Goal: Task Accomplishment & Management: Use online tool/utility

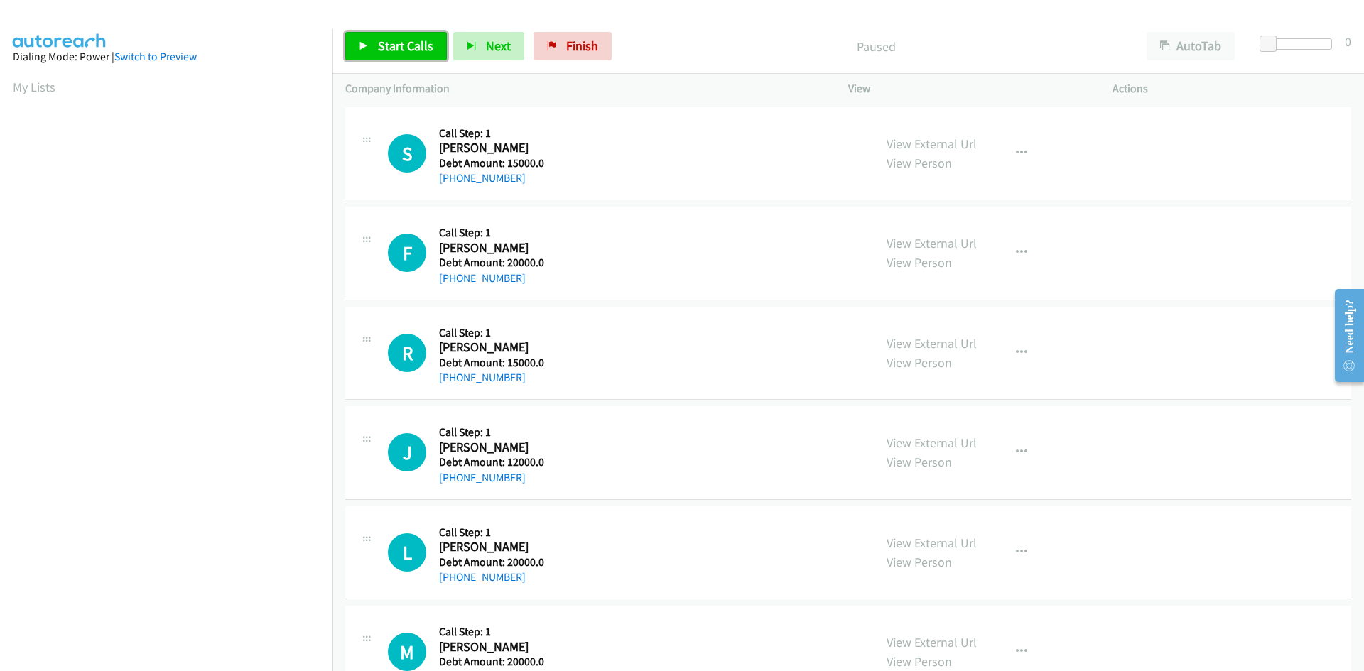
click at [406, 38] on link "Start Calls" at bounding box center [396, 46] width 102 height 28
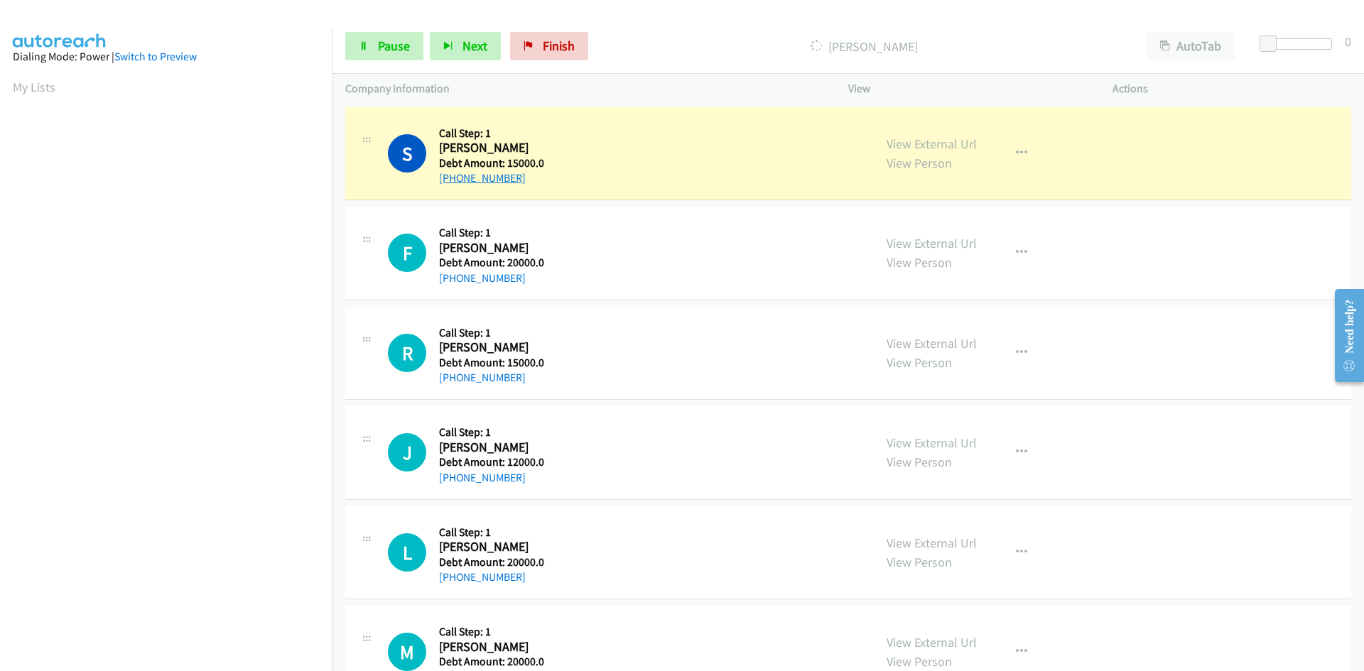
drag, startPoint x: 462, startPoint y: 181, endPoint x: 452, endPoint y: 178, distance: 11.0
click at [452, 178] on link "[PHONE_NUMBER]" at bounding box center [482, 177] width 87 height 13
drag, startPoint x: 437, startPoint y: 177, endPoint x: 524, endPoint y: 190, distance: 88.3
click at [524, 190] on div "S Callback Scheduled Call Step: 1 [PERSON_NAME] America/Los_Angeles Debt Amount…" at bounding box center [848, 154] width 1006 height 94
copy link "[PHONE_NUMBER]"
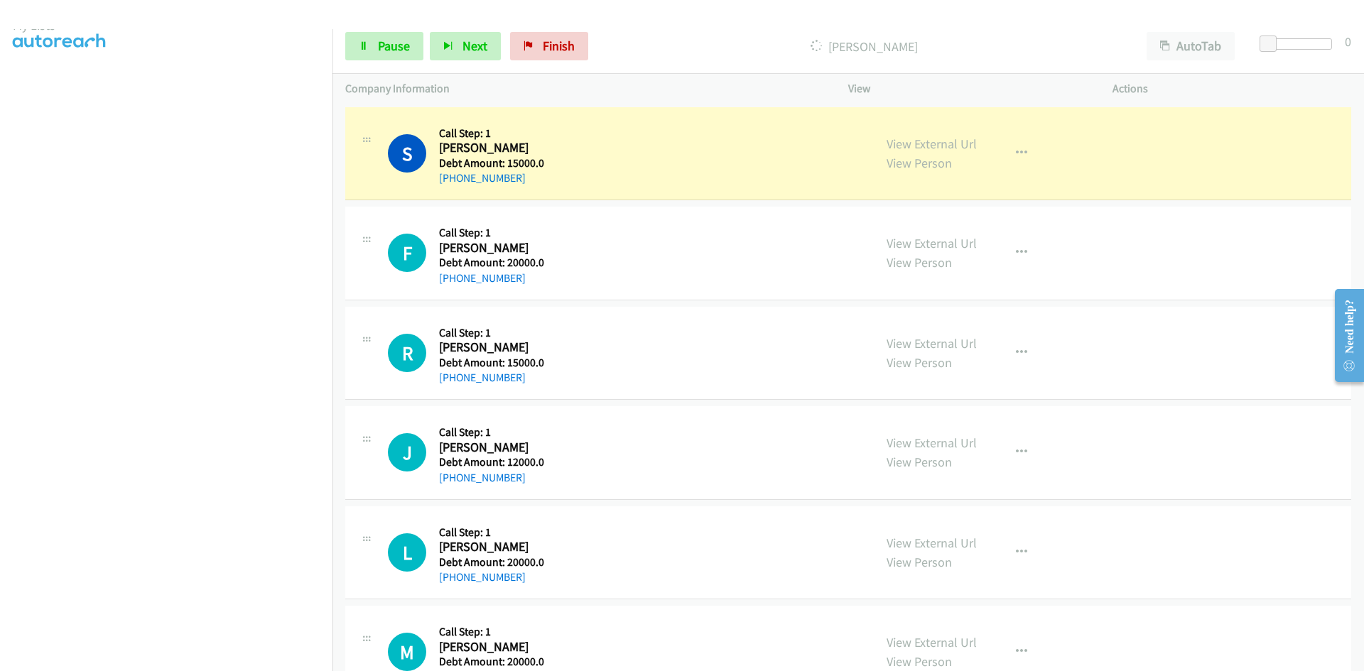
scroll to position [125, 0]
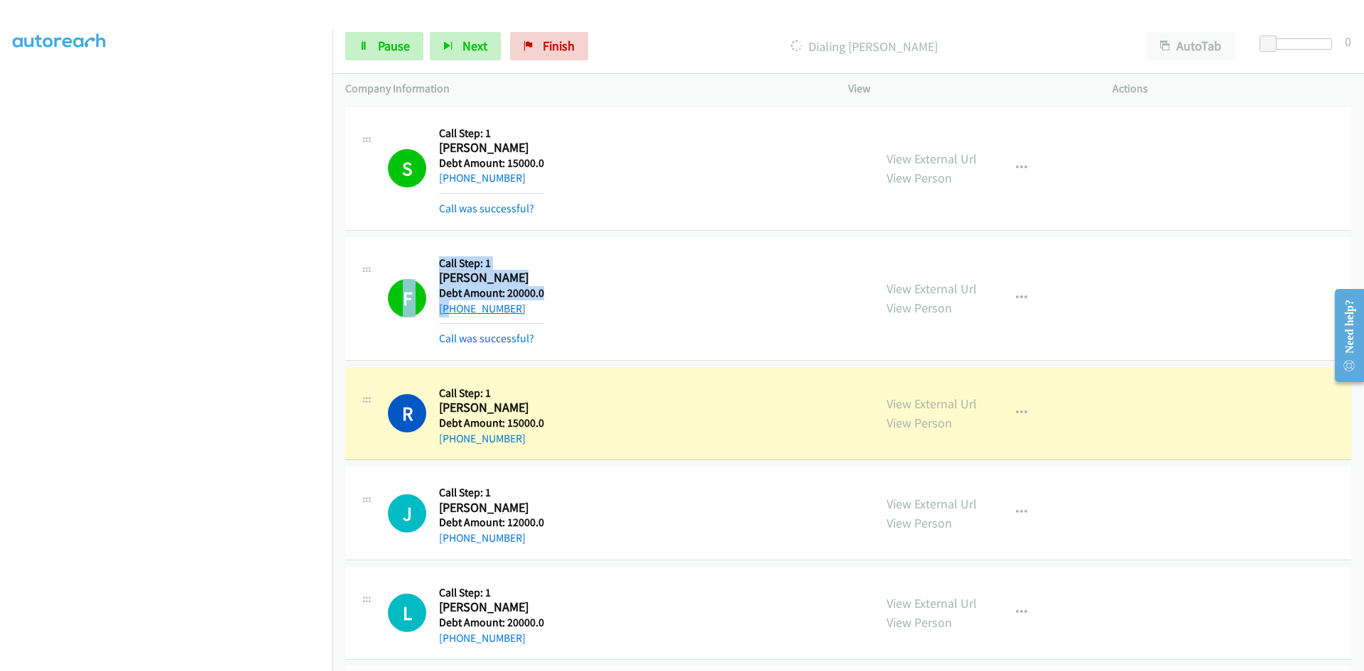
drag, startPoint x: 438, startPoint y: 312, endPoint x: 450, endPoint y: 312, distance: 12.8
click at [450, 312] on div "F Callback Scheduled Call Step: 1 [PERSON_NAME] America/Los_Angeles Debt Amount…" at bounding box center [624, 298] width 473 height 97
click at [596, 305] on div "F Callback Scheduled Call Step: 1 [PERSON_NAME] America/Los_Angeles Debt Amount…" at bounding box center [624, 298] width 473 height 97
drag, startPoint x: 434, startPoint y: 306, endPoint x: 457, endPoint y: 308, distance: 23.5
click at [457, 308] on div "F Callback Scheduled Call Step: 1 [PERSON_NAME] America/Los_Angeles Debt Amount…" at bounding box center [624, 298] width 473 height 97
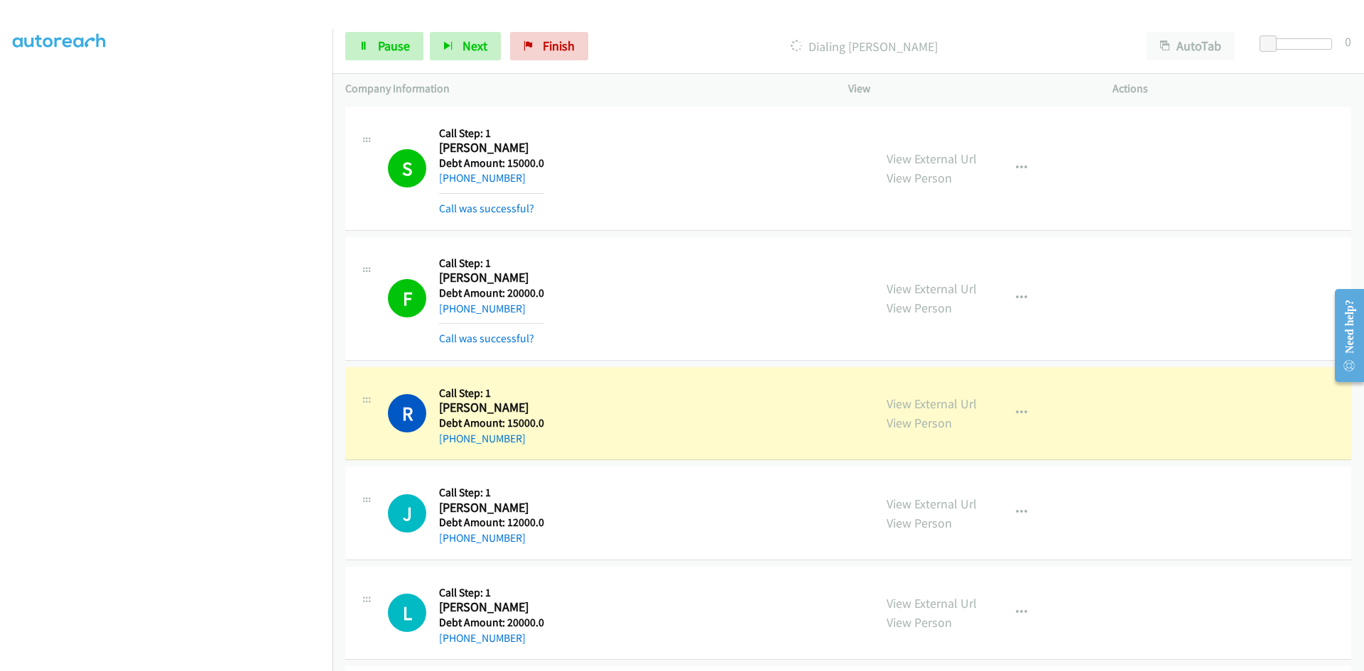
click at [591, 312] on div "F Callback Scheduled Call Step: 1 [PERSON_NAME] America/Los_Angeles Debt Amount…" at bounding box center [624, 298] width 473 height 97
drag, startPoint x: 435, startPoint y: 309, endPoint x: 452, endPoint y: 309, distance: 17.8
click at [452, 309] on div "F Callback Scheduled Call Step: 1 [PERSON_NAME] America/Los_Angeles Debt Amount…" at bounding box center [624, 298] width 473 height 97
click at [551, 312] on div "F Callback Scheduled Call Step: 1 [PERSON_NAME] America/Los_Angeles Debt Amount…" at bounding box center [624, 298] width 473 height 97
drag, startPoint x: 437, startPoint y: 311, endPoint x: 521, endPoint y: 314, distance: 83.9
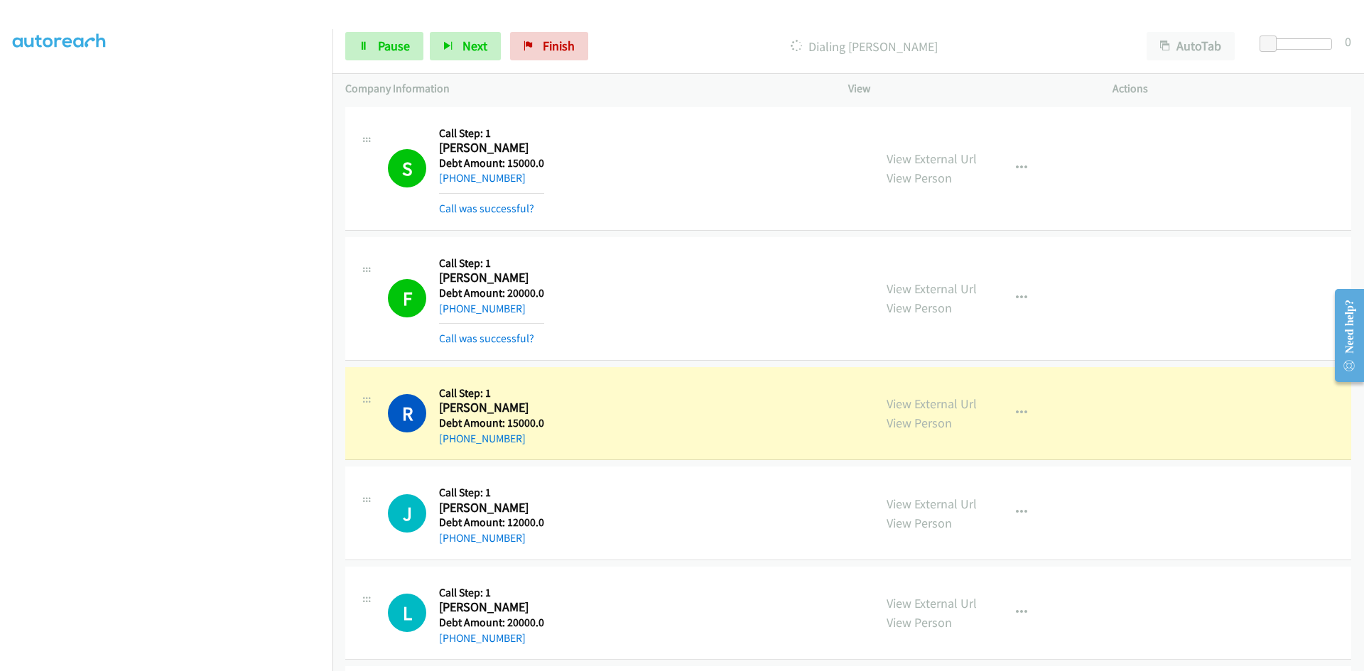
click at [521, 314] on div "F Callback Scheduled Call Step: 1 [PERSON_NAME] America/Los_Angeles Debt Amount…" at bounding box center [624, 298] width 473 height 97
copy div "F Callback Scheduled Call Step: 1 [PERSON_NAME] America/Los_Angeles Debt Amount…"
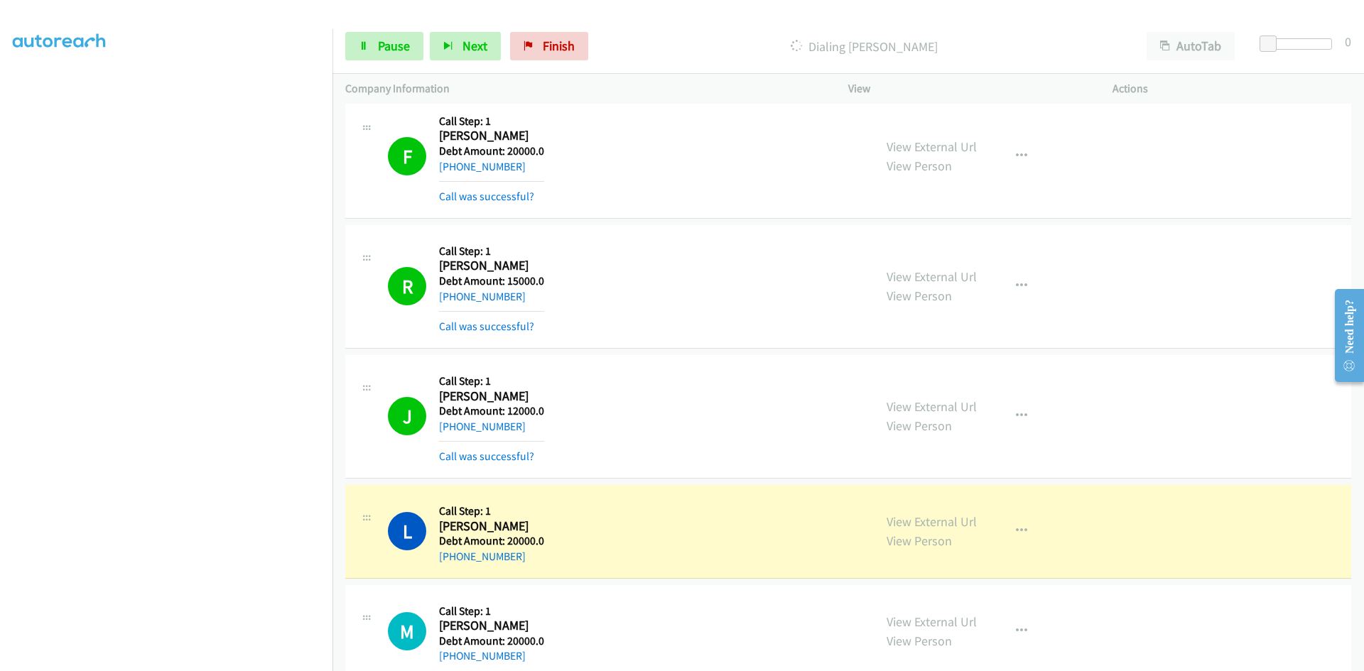
scroll to position [0, 0]
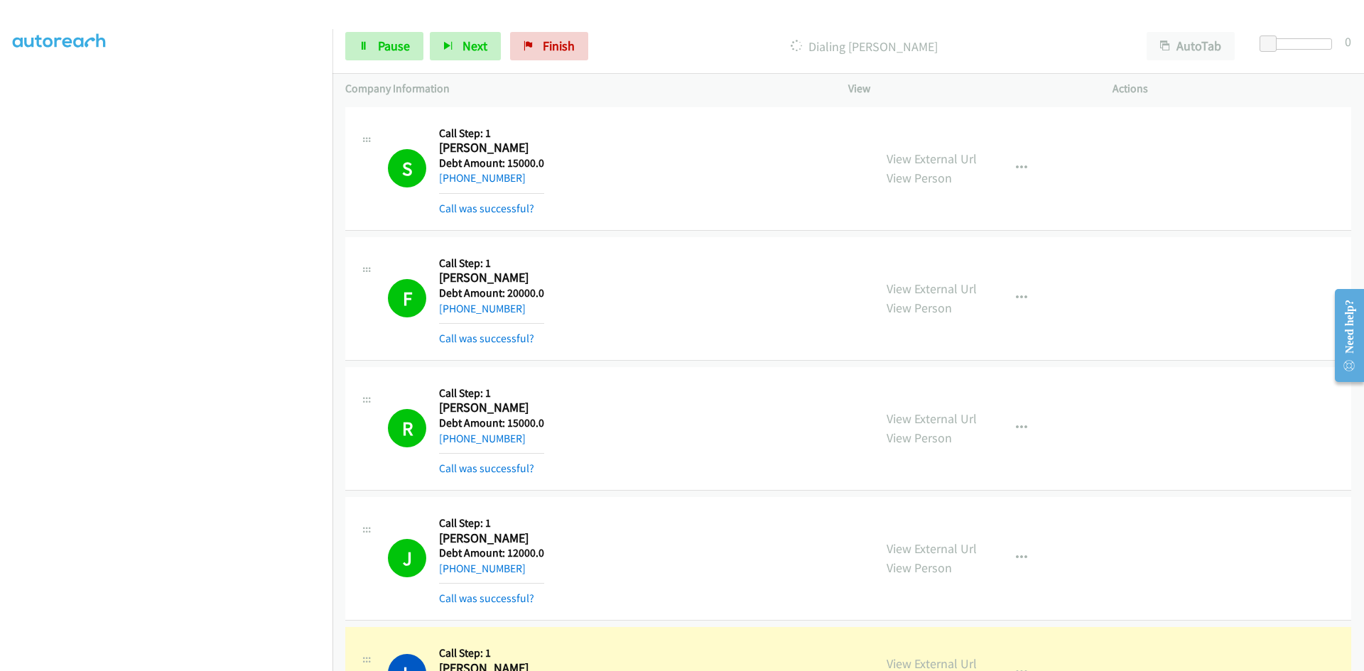
drag, startPoint x: 438, startPoint y: 147, endPoint x: 530, endPoint y: 176, distance: 96.1
click at [530, 176] on div "Callback Scheduled Call Step: 1 [PERSON_NAME] America/Los_Angeles Debt Amount: …" at bounding box center [491, 168] width 105 height 97
copy div "[PERSON_NAME] America/Los_Angeles Debt Amount: 15000.0 [PHONE_NUMBER]"
drag, startPoint x: 439, startPoint y: 411, endPoint x: 540, endPoint y: 432, distance: 102.9
click at [540, 432] on div "Callback Scheduled Call Step: 1 [PERSON_NAME] America/Los_Angeles Debt Amount: …" at bounding box center [491, 428] width 105 height 97
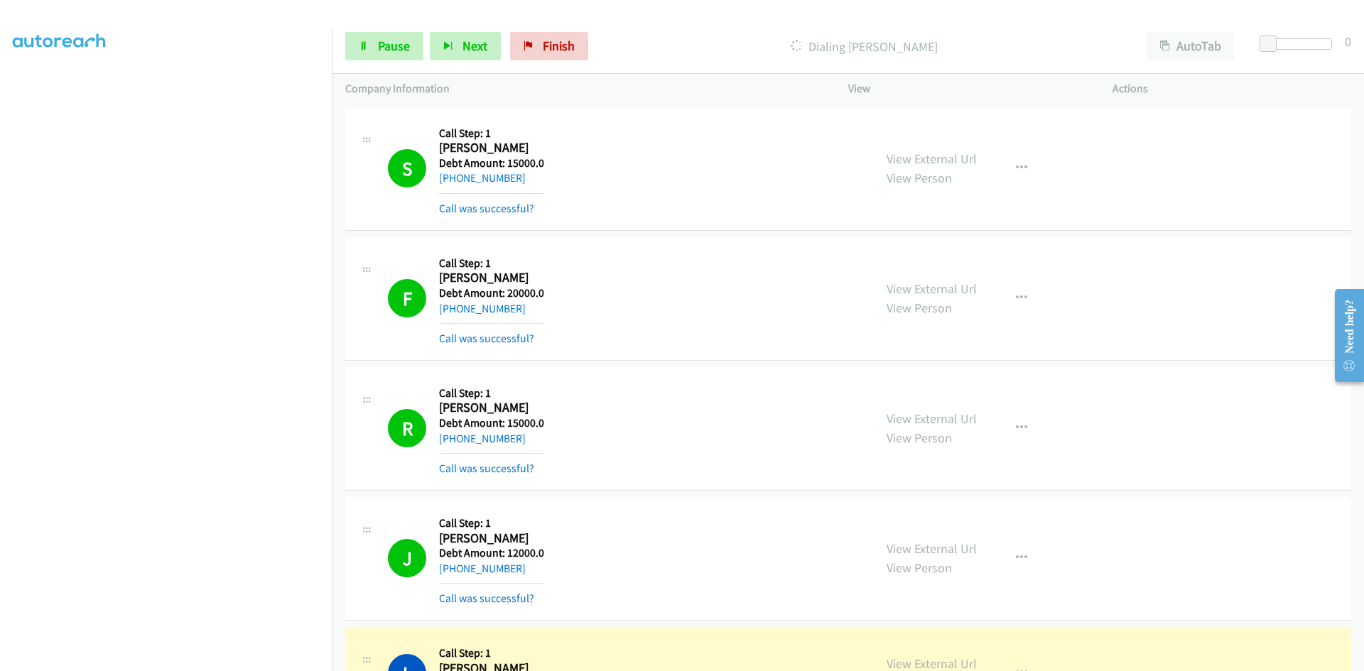
copy div "[PERSON_NAME] America/Los_Angeles Debt Amount: 15000.0 [PHONE_NUMBER]"
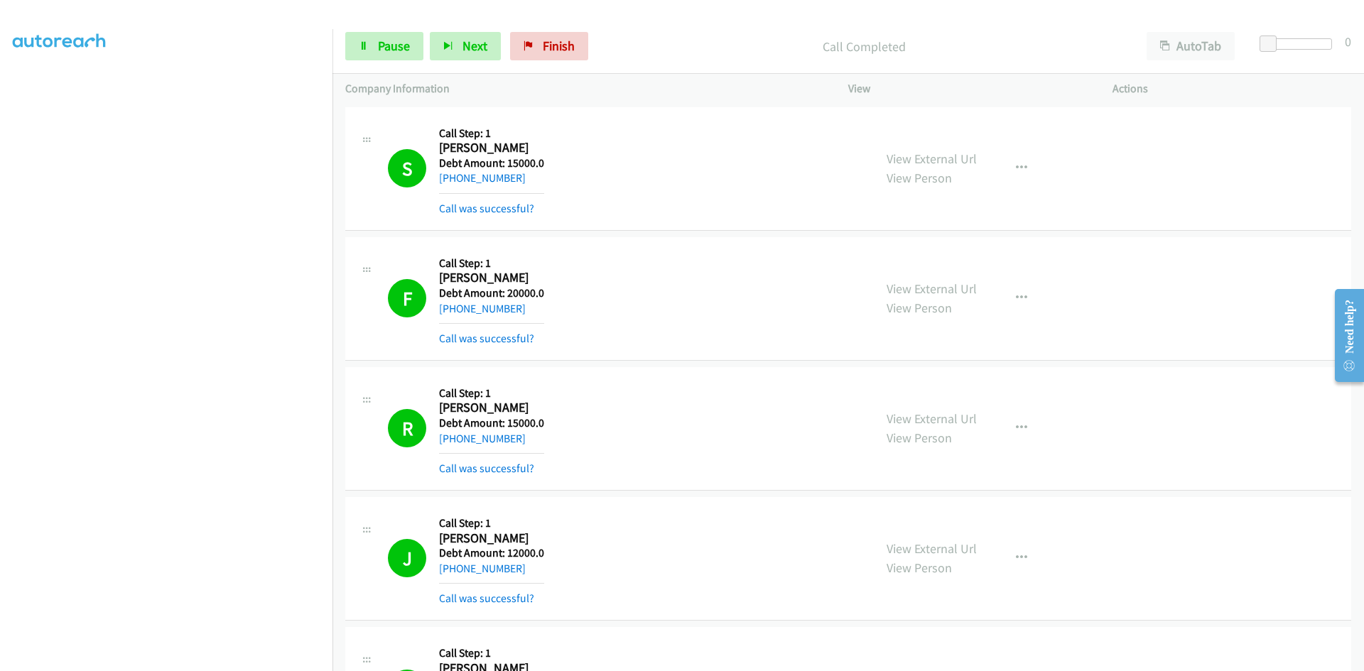
scroll to position [142, 0]
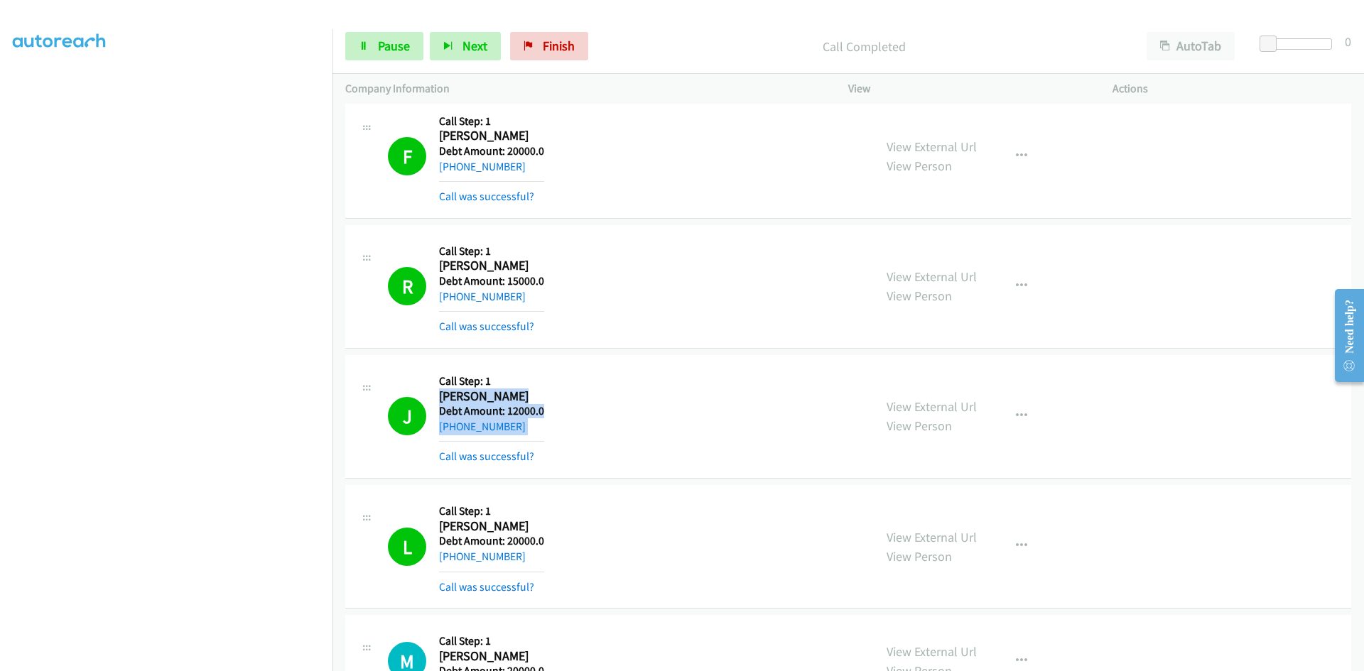
drag, startPoint x: 438, startPoint y: 396, endPoint x: 546, endPoint y: 442, distance: 117.4
click at [546, 442] on div "J Callback Scheduled Call Step: 1 [PERSON_NAME] America/New_York Debt Amount: 1…" at bounding box center [624, 416] width 473 height 97
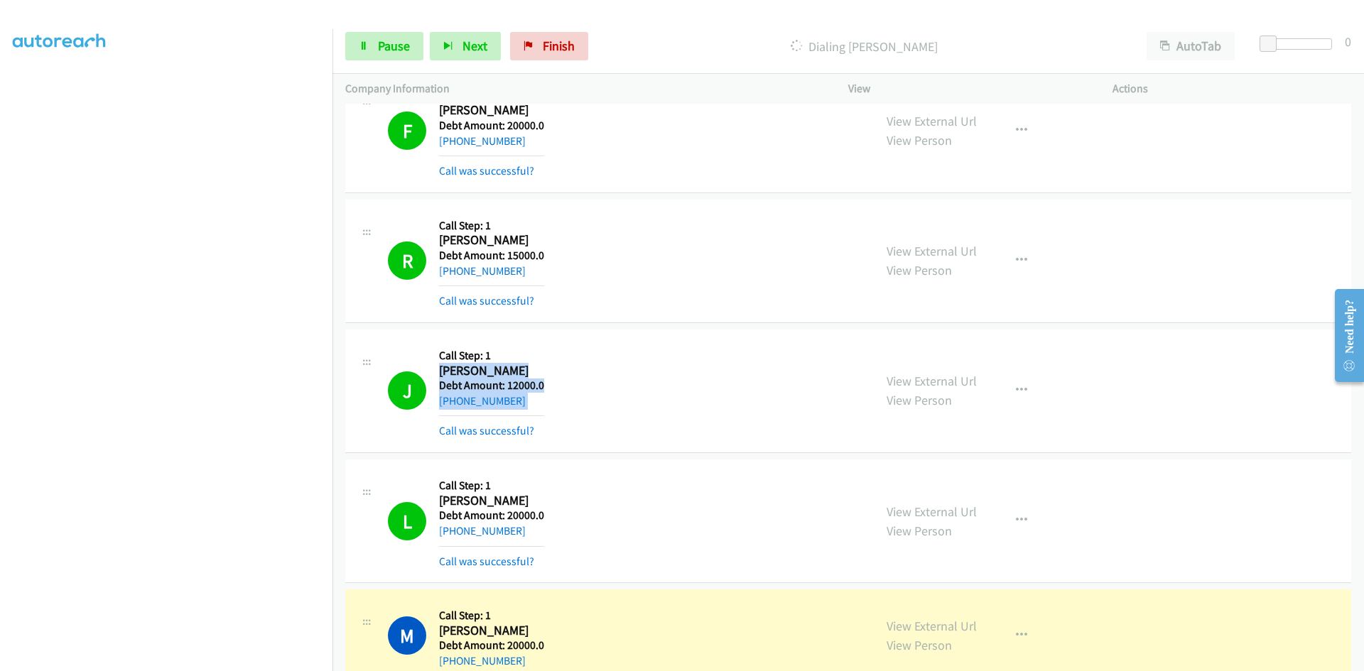
scroll to position [213, 0]
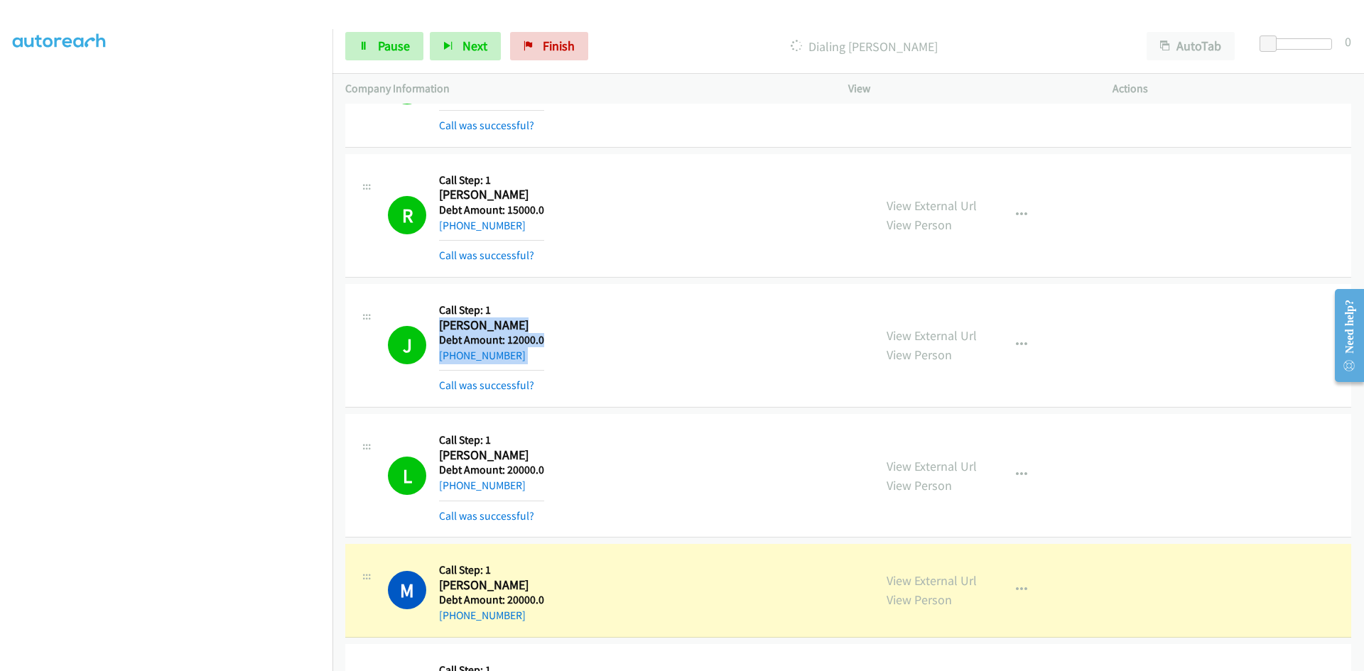
copy div "[PERSON_NAME] America/New_York Debt Amount: 12000.0 [PHONE_NUMBER]"
click at [675, 494] on div "L Callback Scheduled Call Step: 1 [PERSON_NAME] America/Chicago Debt Amount: 20…" at bounding box center [624, 475] width 473 height 97
drag, startPoint x: 440, startPoint y: 454, endPoint x: 558, endPoint y: 489, distance: 123.1
click at [558, 489] on div "L Callback Scheduled Call Step: 1 [PERSON_NAME] America/Chicago Debt Amount: 20…" at bounding box center [624, 475] width 473 height 97
copy div "[PERSON_NAME] America/[GEOGRAPHIC_DATA] Debt Amount: 20000.0 [PHONE_NUMBER]"
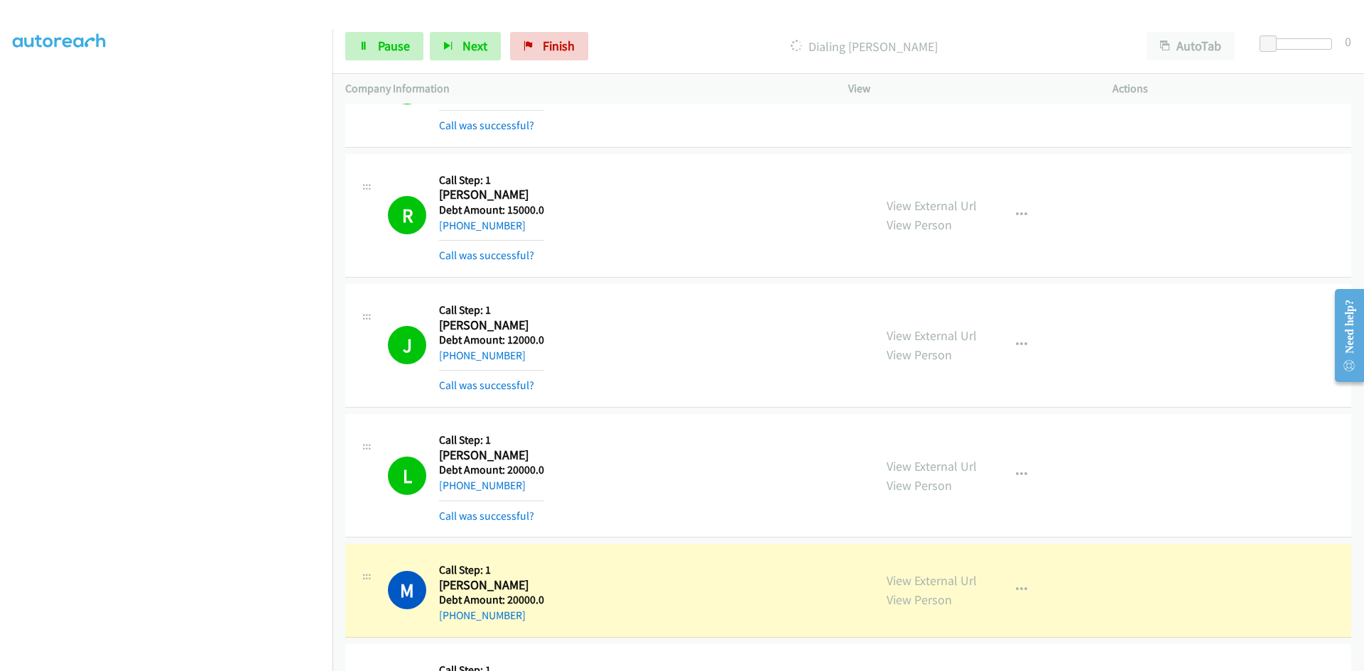
drag, startPoint x: 440, startPoint y: 585, endPoint x: 579, endPoint y: 615, distance: 142.4
click at [579, 615] on div "M Callback Scheduled Call Step: 1 [PERSON_NAME] America/New_York Debt Amount: 2…" at bounding box center [624, 590] width 473 height 67
copy div "[PERSON_NAME] America/New_York Debt Amount: 20000.0 [PHONE_NUMBER]"
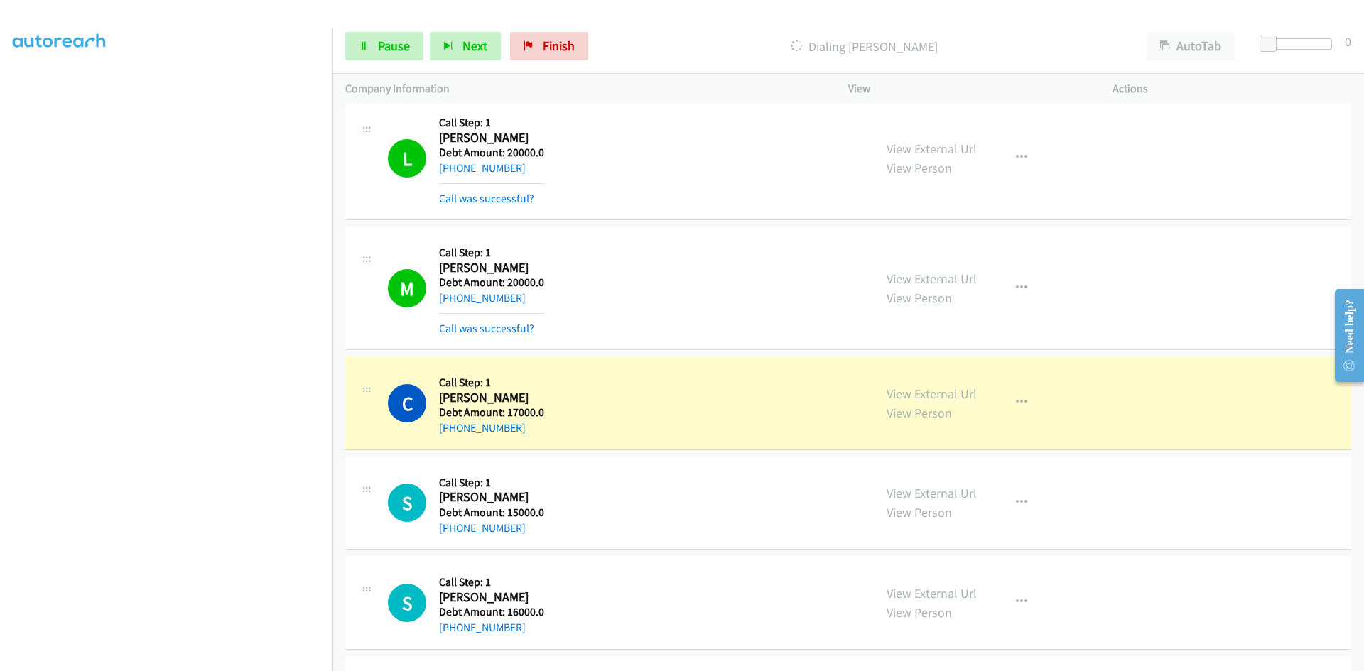
scroll to position [568, 0]
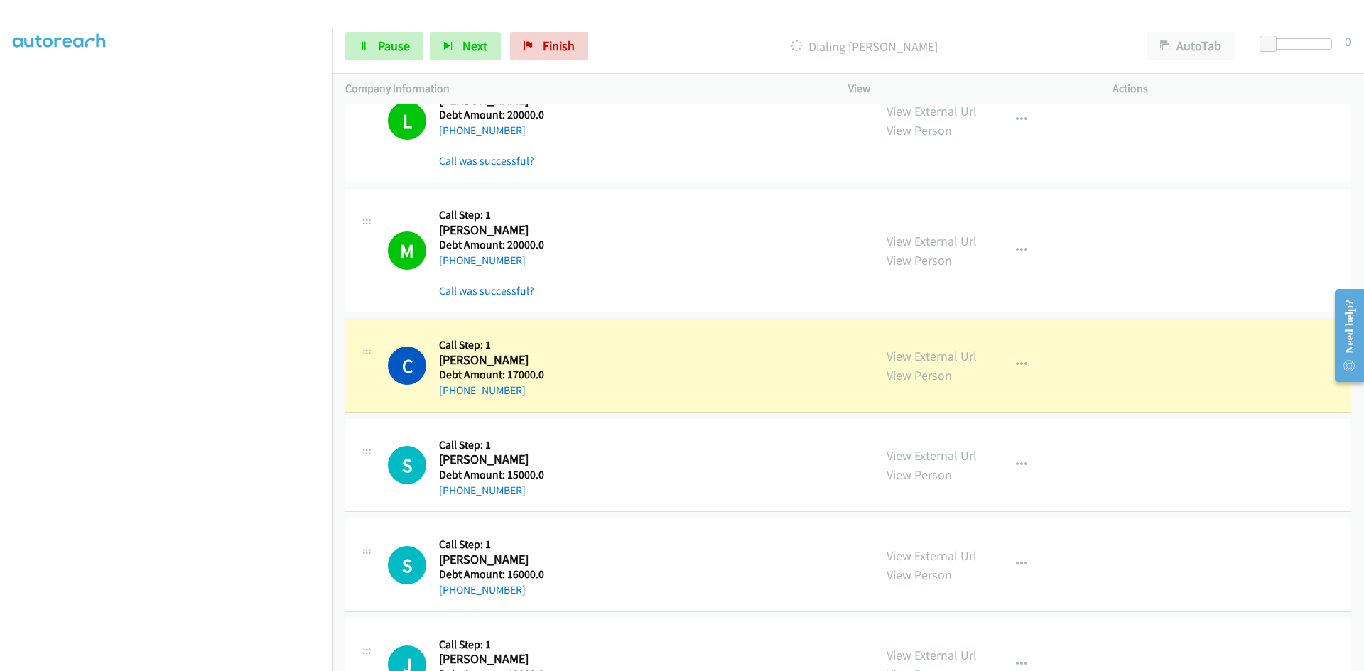
click at [648, 448] on div "S Callback Scheduled Call Step: 1 [PERSON_NAME] America/Chicago Debt Amount: 15…" at bounding box center [624, 465] width 473 height 67
drag, startPoint x: 438, startPoint y: 362, endPoint x: 493, endPoint y: 367, distance: 55.6
click at [493, 367] on div "C Callback Scheduled Call Step: 1 [PERSON_NAME] America/New_York Debt Amount: 1…" at bounding box center [624, 365] width 473 height 67
click at [578, 435] on div "S Callback Scheduled Call Step: 1 [PERSON_NAME] America/Chicago Debt Amount: 15…" at bounding box center [624, 465] width 473 height 67
drag, startPoint x: 436, startPoint y: 362, endPoint x: 484, endPoint y: 364, distance: 47.7
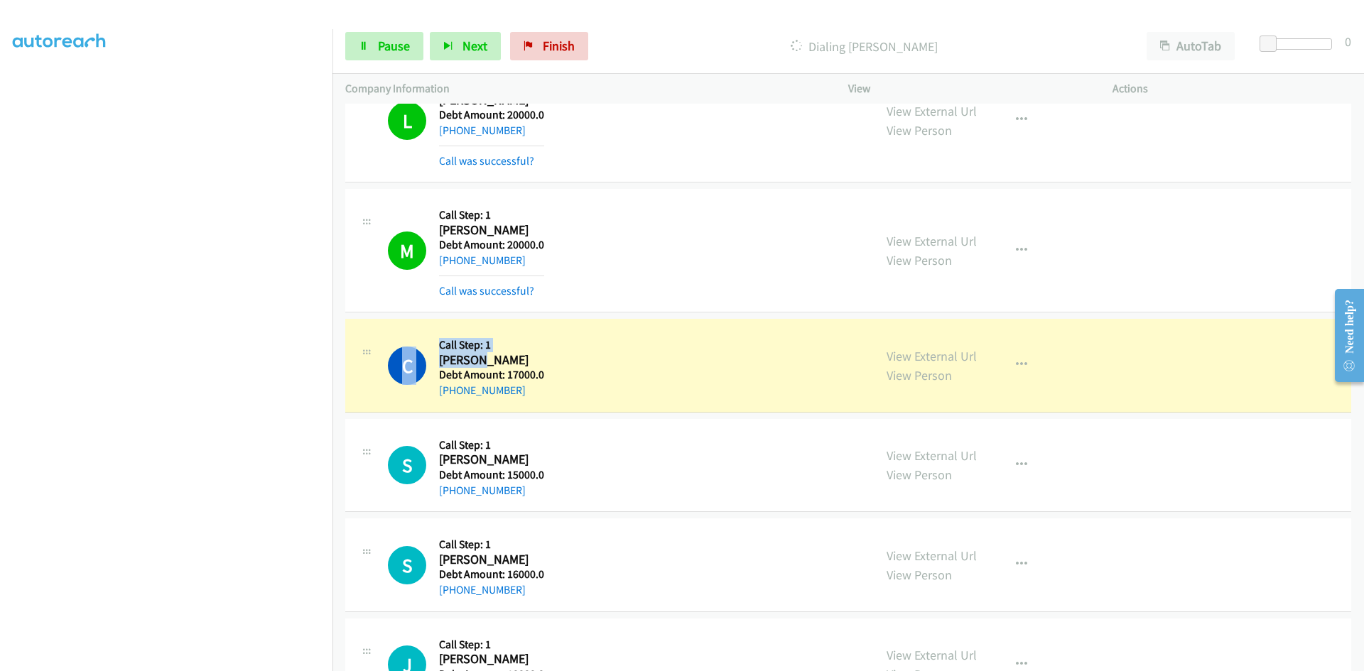
click at [484, 364] on div "C Callback Scheduled Call Step: 1 [PERSON_NAME] America/New_York Debt Amount: 1…" at bounding box center [624, 365] width 473 height 67
click at [591, 356] on div "C Callback Scheduled Call Step: 1 [PERSON_NAME] America/New_York Debt Amount: 1…" at bounding box center [624, 365] width 473 height 67
drag, startPoint x: 439, startPoint y: 360, endPoint x: 529, endPoint y: 387, distance: 94.2
click at [529, 387] on div "Callback Scheduled Call Step: 1 [PERSON_NAME] America/New_York Debt Amount: 170…" at bounding box center [491, 365] width 105 height 67
copy div "[PERSON_NAME] America/New_York Debt Amount: 17000.0 [PHONE_NUMBER]"
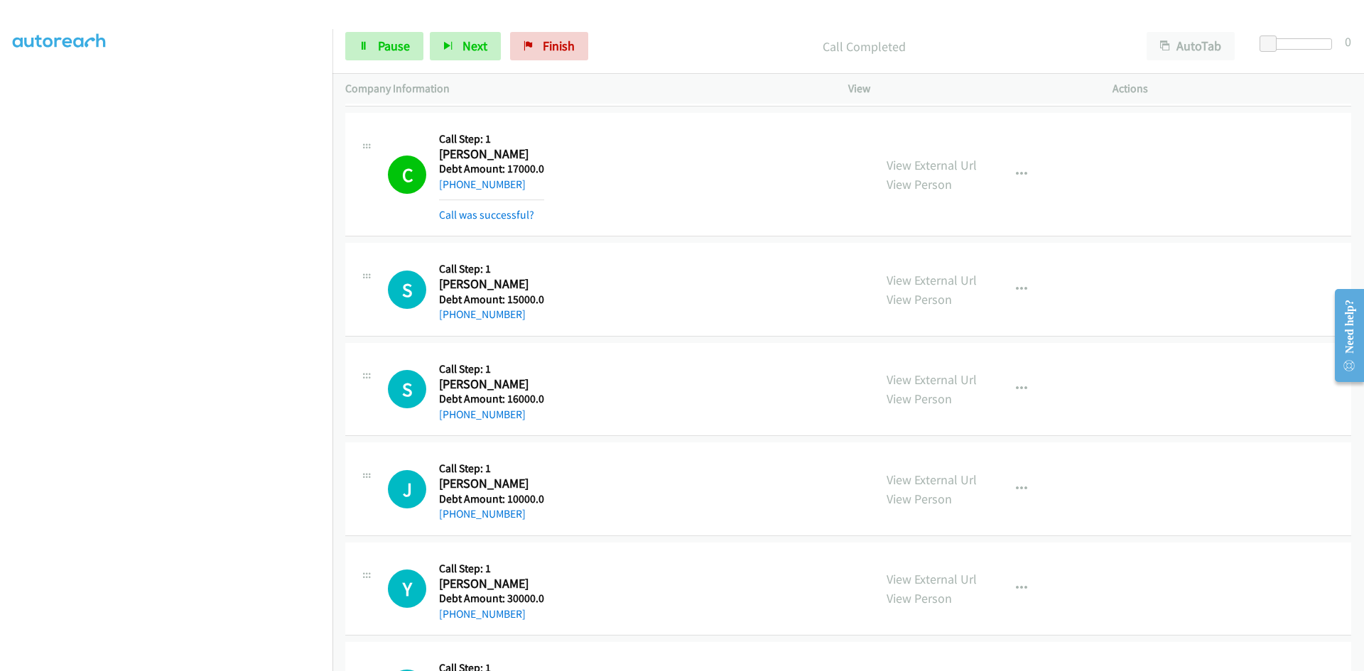
scroll to position [781, 0]
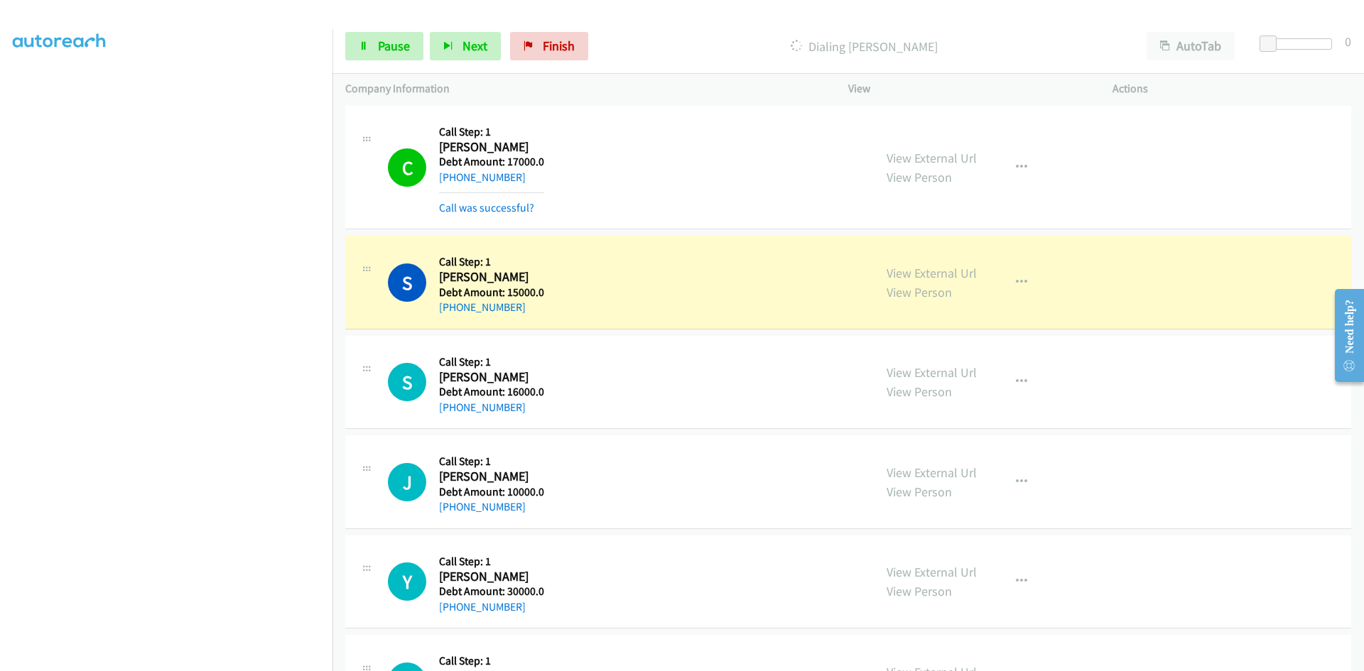
drag, startPoint x: 440, startPoint y: 276, endPoint x: 559, endPoint y: 304, distance: 121.8
click at [559, 304] on div "S Callback Scheduled Call Step: 1 [PERSON_NAME] America/Chicago Debt Amount: 15…" at bounding box center [624, 282] width 473 height 67
copy div "[PERSON_NAME] America/[GEOGRAPHIC_DATA] Debt Amount: 15000.0 [PHONE_NUMBER]"
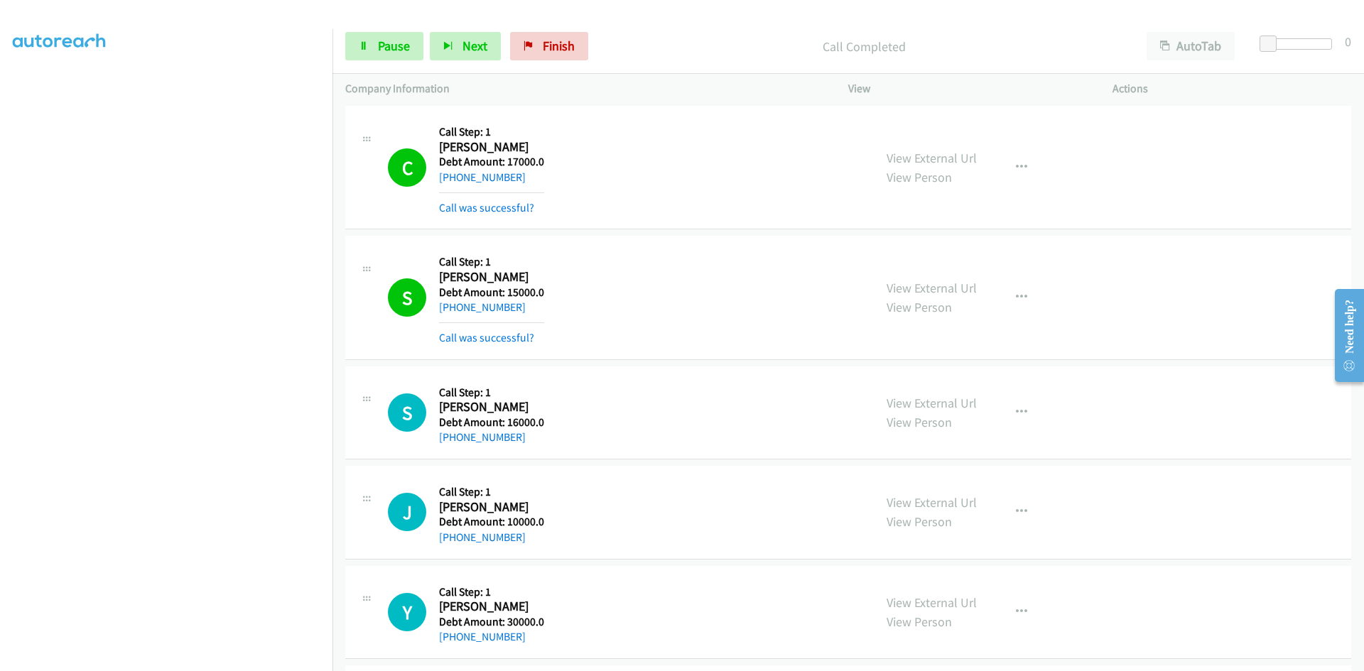
drag, startPoint x: 440, startPoint y: 409, endPoint x: 532, endPoint y: 438, distance: 96.8
click at [532, 438] on div "Callback Scheduled Call Step: 1 [PERSON_NAME] America/Los_Angeles Debt Amount: …" at bounding box center [491, 412] width 105 height 67
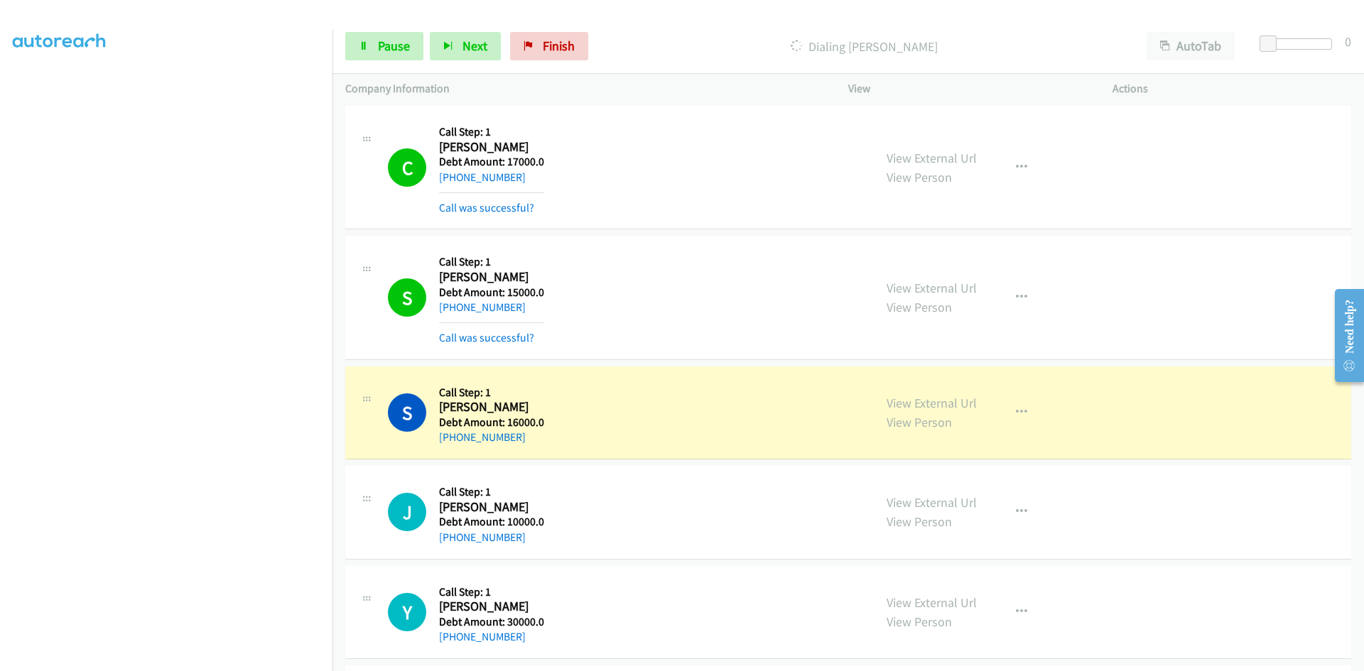
copy div "[PERSON_NAME] America/Los_Angeles Debt Amount: 16000.0 [PHONE_NUMBER]"
drag, startPoint x: 440, startPoint y: 506, endPoint x: 556, endPoint y: 538, distance: 120.8
click at [556, 538] on div "J Callback Scheduled Call Step: 1 [PERSON_NAME] America/New_York Debt Amount: 1…" at bounding box center [624, 512] width 473 height 67
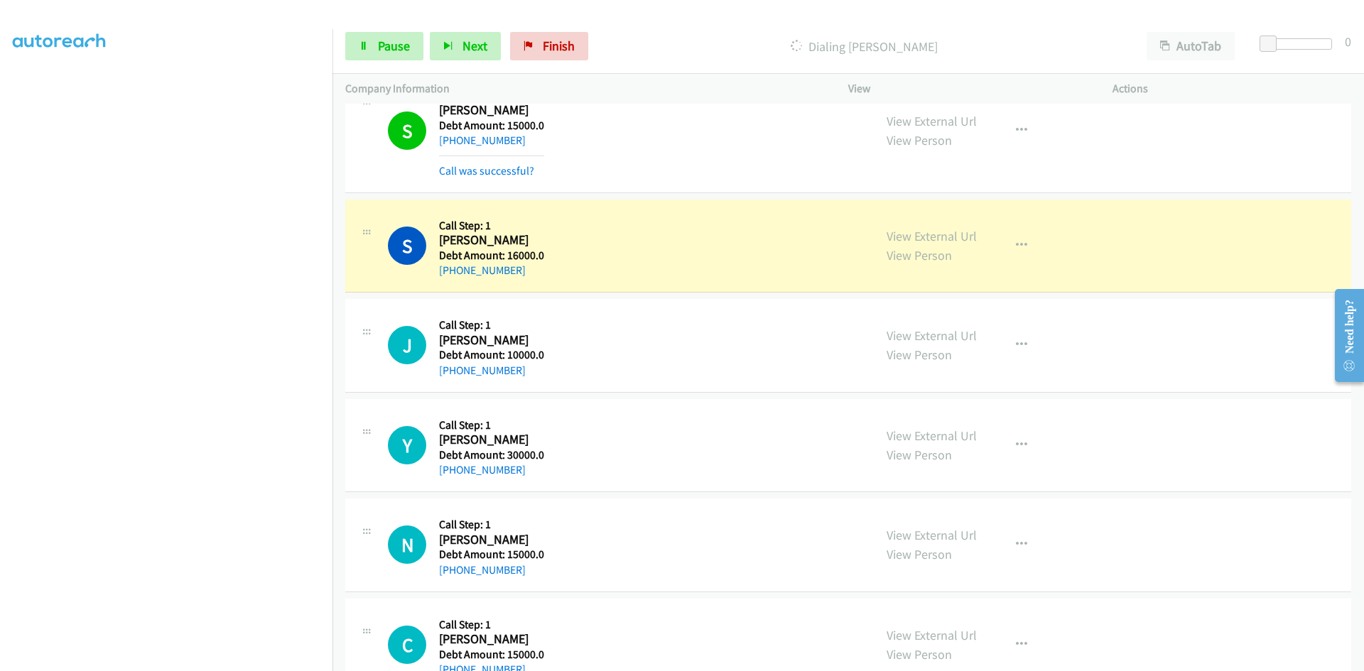
scroll to position [923, 0]
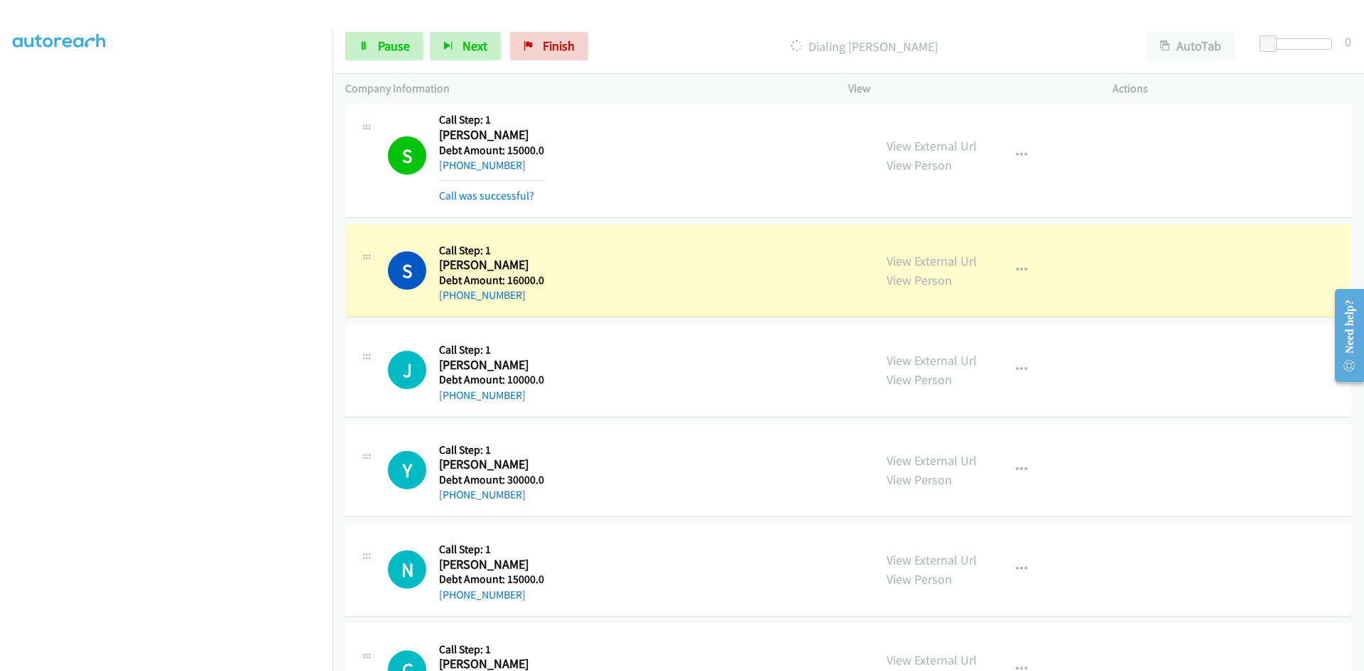
drag, startPoint x: 434, startPoint y: 462, endPoint x: 521, endPoint y: 489, distance: 91.4
click at [521, 489] on div "Y Callback Scheduled Call Step: 1 [PERSON_NAME] America/New_York Debt Amount: 3…" at bounding box center [624, 470] width 473 height 67
click at [578, 452] on div "Y Callback Scheduled Call Step: 1 [PERSON_NAME] America/New_York Debt Amount: 3…" at bounding box center [624, 470] width 473 height 67
drag, startPoint x: 440, startPoint y: 464, endPoint x: 523, endPoint y: 491, distance: 86.7
click at [523, 491] on div "Callback Scheduled Call Step: 1 [PERSON_NAME] America/New_York Debt Amount: 300…" at bounding box center [491, 470] width 105 height 67
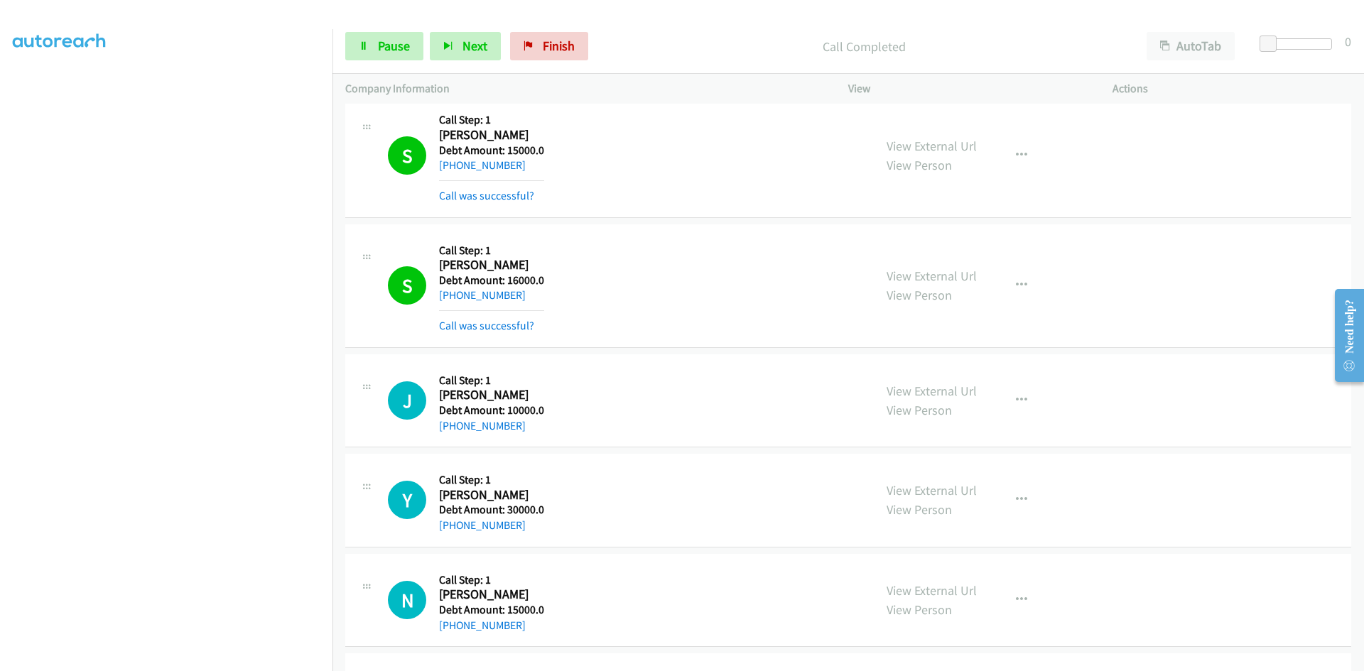
scroll to position [994, 0]
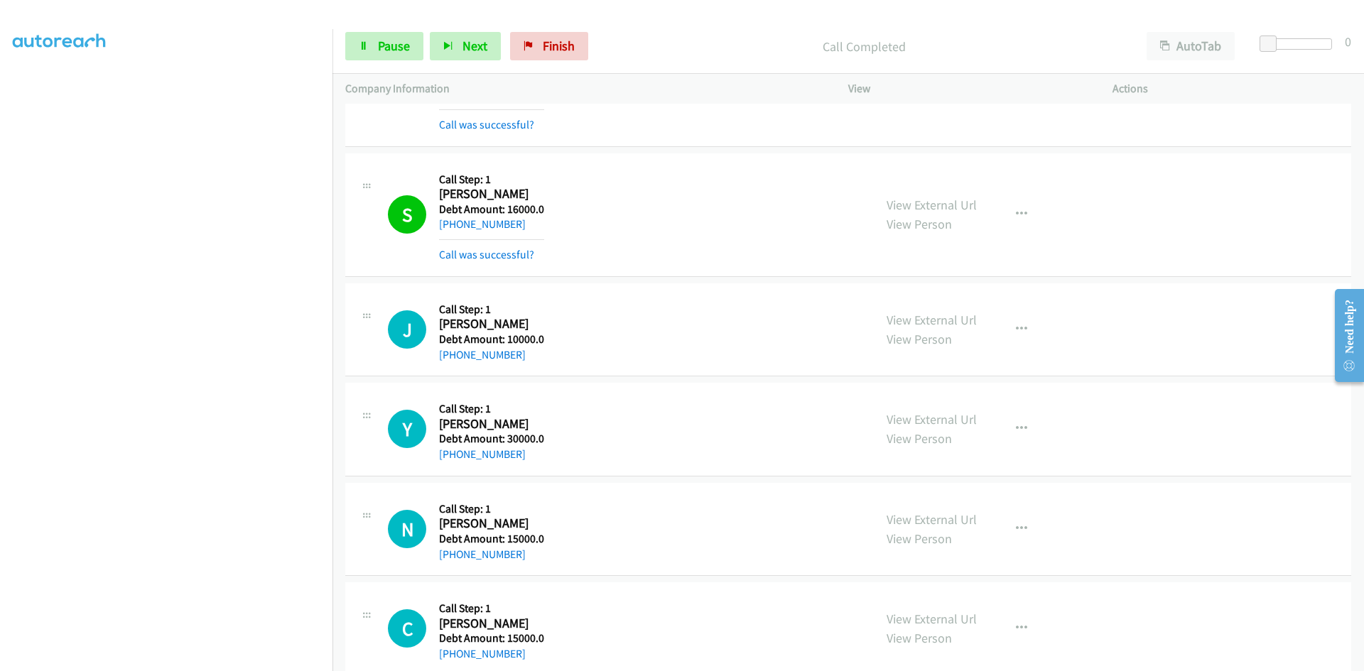
click at [600, 463] on div "Y Callback Scheduled Call Step: 1 [PERSON_NAME] America/New_York Debt Amount: 3…" at bounding box center [848, 430] width 1006 height 94
drag, startPoint x: 437, startPoint y: 523, endPoint x: 458, endPoint y: 525, distance: 21.4
click at [458, 525] on div "N Callback Scheduled Call Step: 1 [PERSON_NAME] America/Denver Debt Amount: 150…" at bounding box center [624, 529] width 473 height 67
click at [647, 522] on div "N Callback Scheduled Call Step: 1 [PERSON_NAME] America/Denver Debt Amount: 150…" at bounding box center [624, 529] width 473 height 67
drag, startPoint x: 441, startPoint y: 523, endPoint x: 541, endPoint y: 559, distance: 106.5
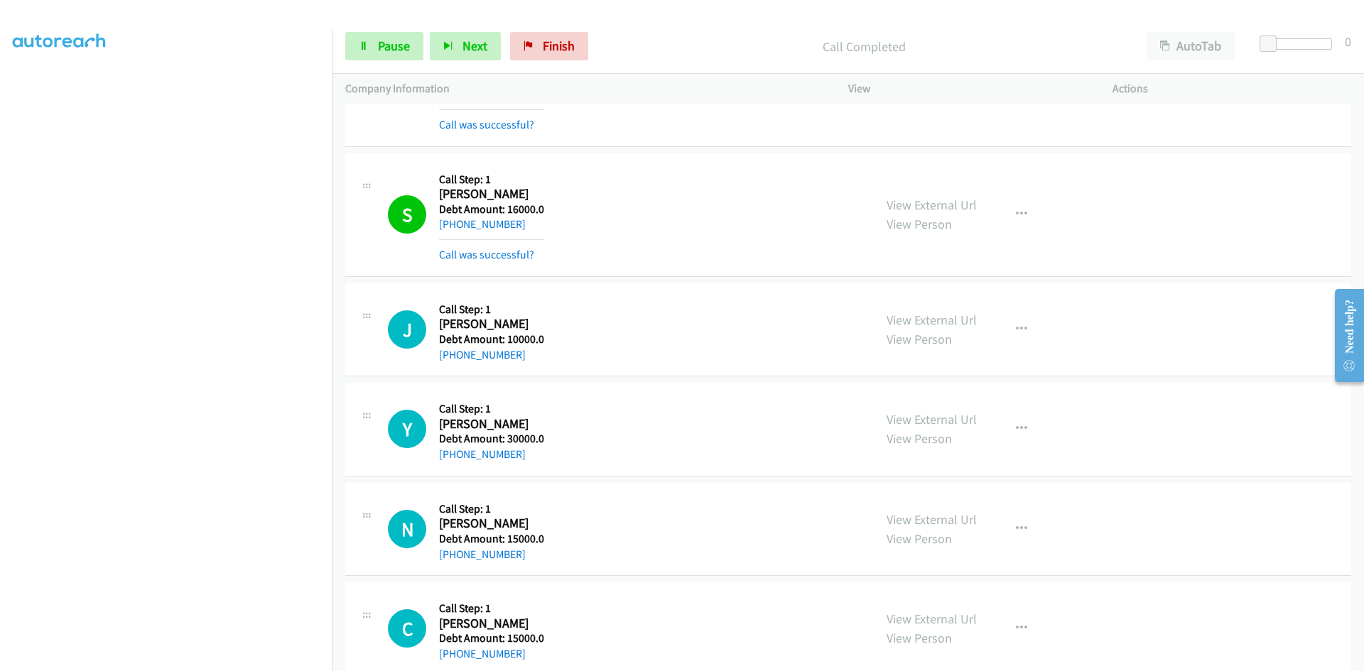
click at [541, 559] on div "Callback Scheduled Call Step: 1 [PERSON_NAME] America/Denver Debt Amount: 15000…" at bounding box center [491, 529] width 105 height 67
click at [607, 518] on div "N Callback Scheduled Call Step: 1 [PERSON_NAME] America/Denver Debt Amount: 150…" at bounding box center [624, 529] width 473 height 67
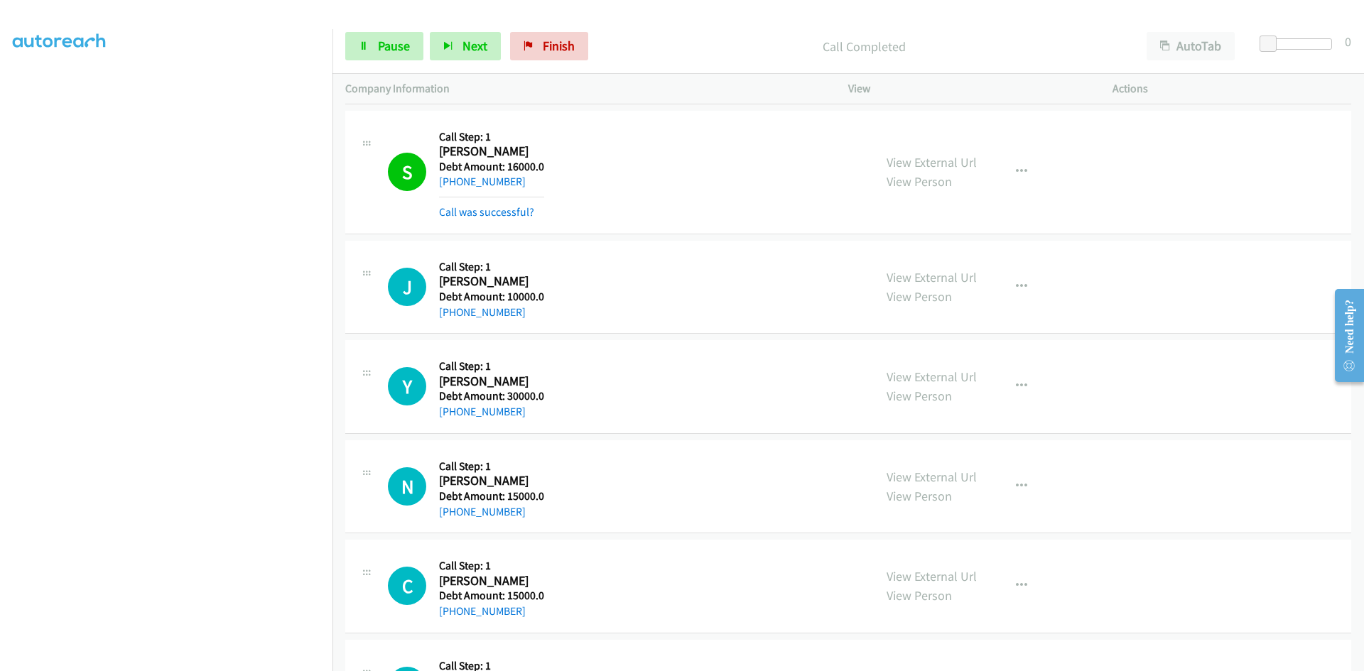
scroll to position [1136, 0]
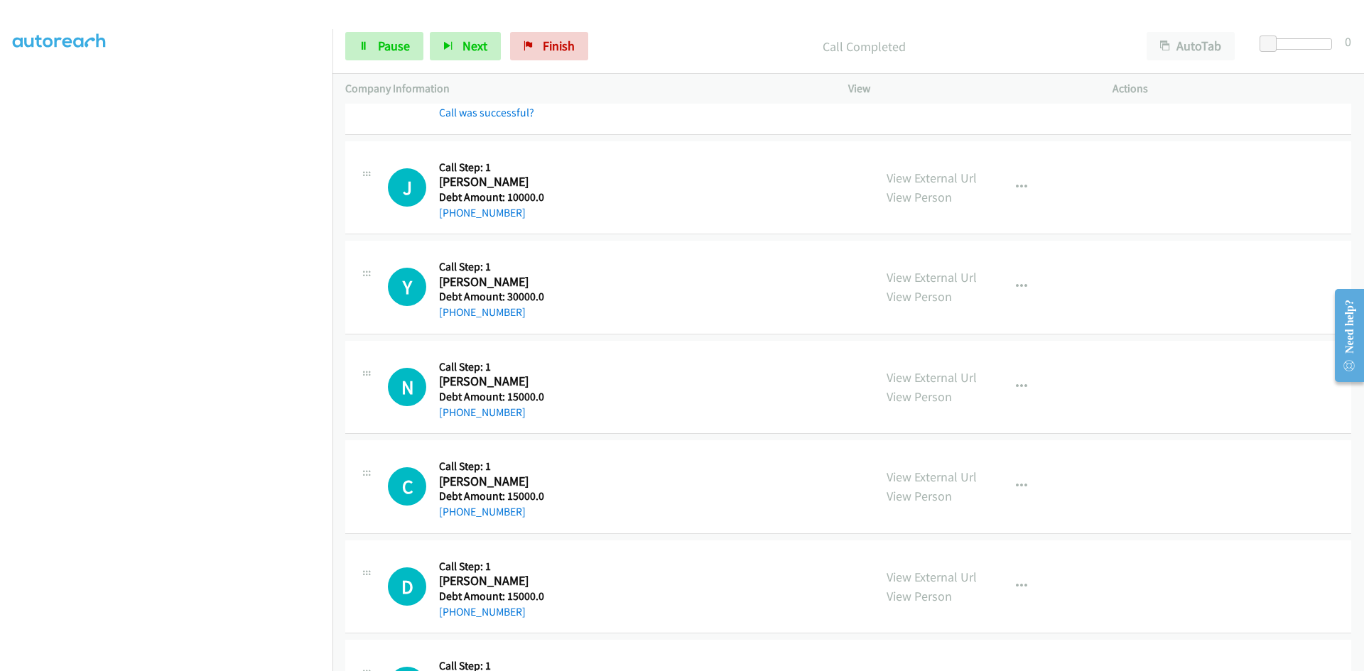
drag, startPoint x: 439, startPoint y: 487, endPoint x: 536, endPoint y: 508, distance: 99.6
click at [536, 508] on div "Callback Scheduled Call Step: 1 [PERSON_NAME] America/Chicago Debt Amount: 1500…" at bounding box center [491, 486] width 105 height 67
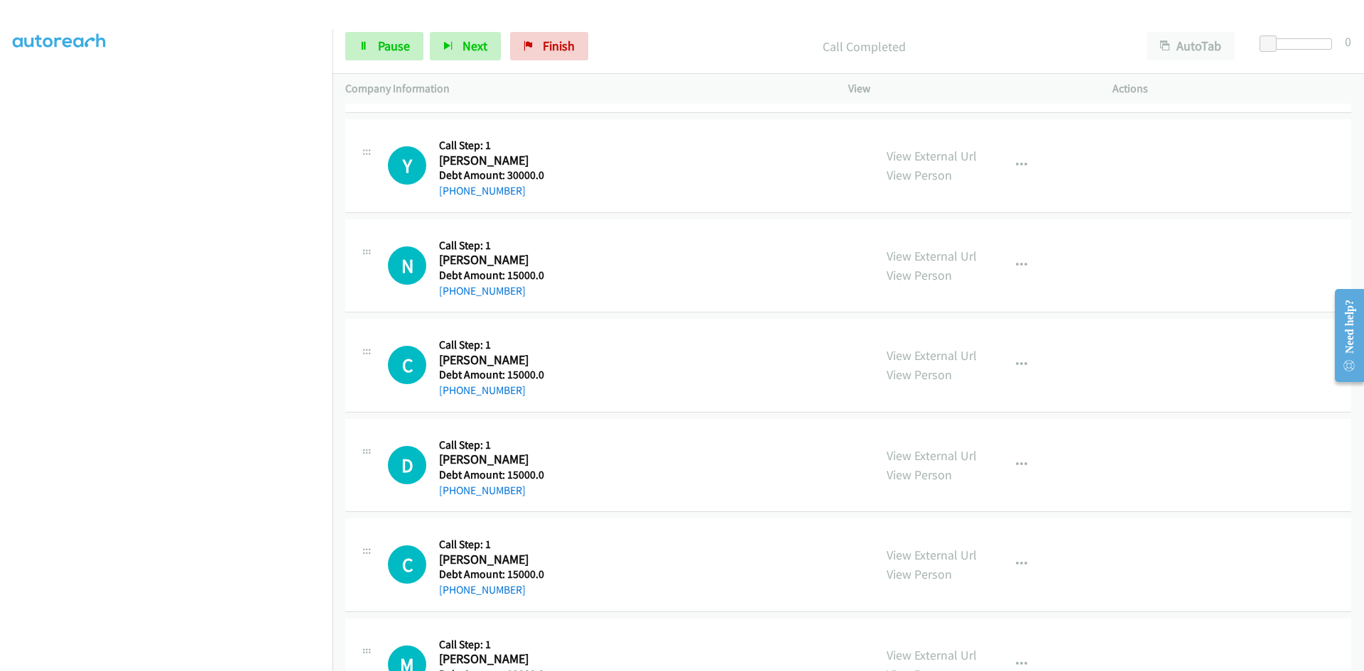
scroll to position [1278, 0]
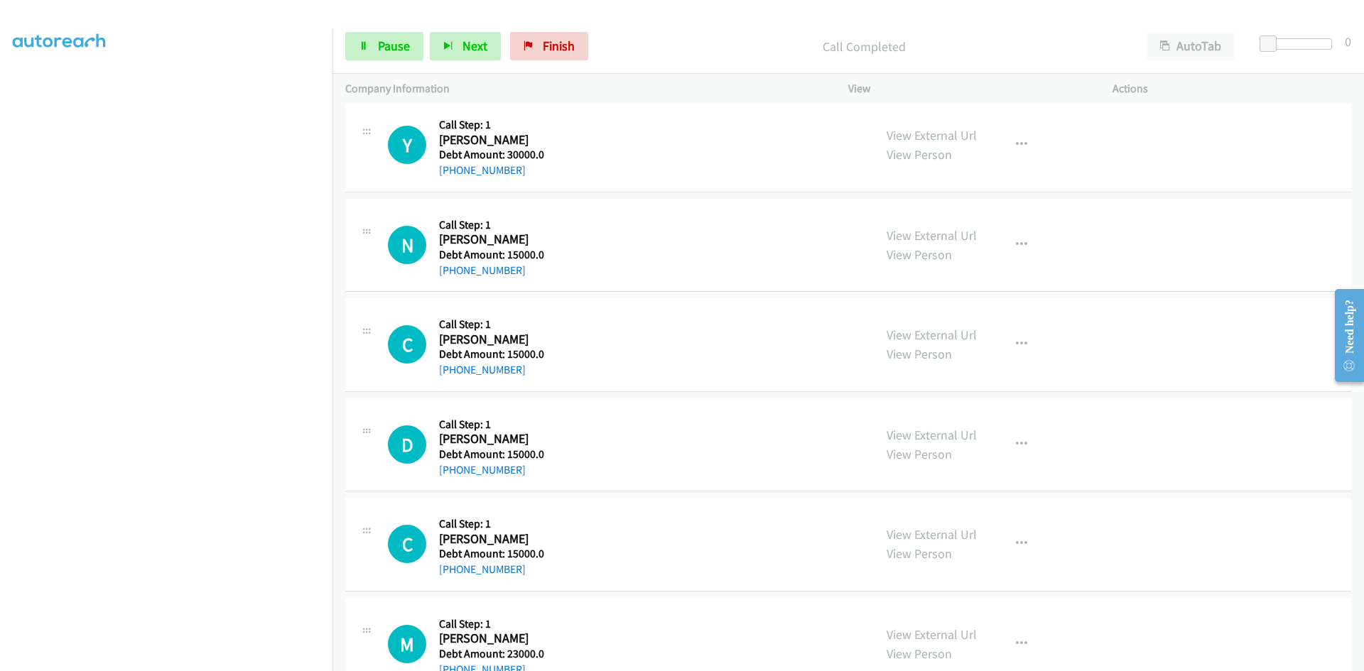
click at [644, 525] on div "C Callback Scheduled Call Step: 1 [PERSON_NAME] America/New_York Debt Amount: 1…" at bounding box center [624, 544] width 473 height 67
click at [388, 42] on span "Pause" at bounding box center [394, 46] width 32 height 16
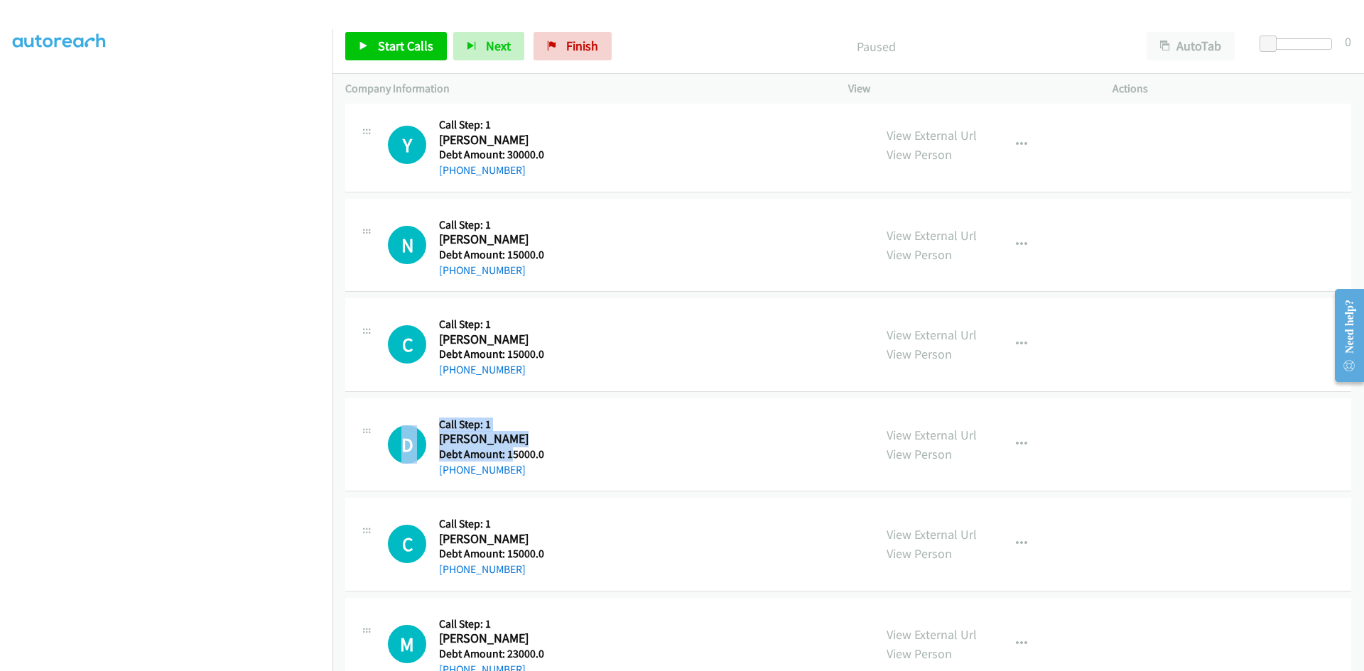
drag, startPoint x: 437, startPoint y: 439, endPoint x: 511, endPoint y: 457, distance: 76.7
click at [511, 457] on div "D Callback Scheduled Call Step: 1 [PERSON_NAME] America/New_York Debt Amount: 1…" at bounding box center [624, 444] width 473 height 67
click at [612, 457] on div "D Callback Scheduled Call Step: 1 [PERSON_NAME] America/New_York Debt Amount: 1…" at bounding box center [624, 444] width 473 height 67
drag, startPoint x: 439, startPoint y: 440, endPoint x: 526, endPoint y: 478, distance: 94.5
click at [526, 478] on div "Callback Scheduled Call Step: 1 [PERSON_NAME] America/New_York Debt Amount: 150…" at bounding box center [491, 444] width 105 height 67
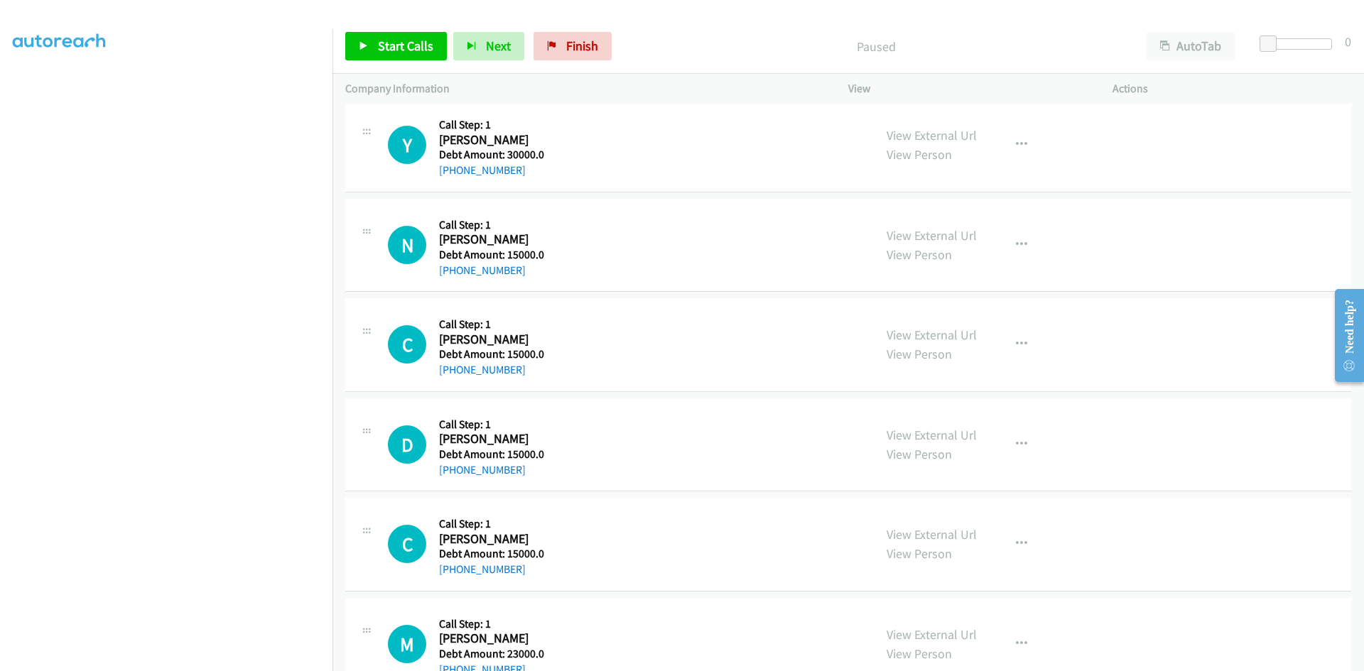
click at [656, 545] on div "C Callback Scheduled Call Step: 1 [PERSON_NAME] America/New_York Debt Amount: 1…" at bounding box center [624, 544] width 473 height 67
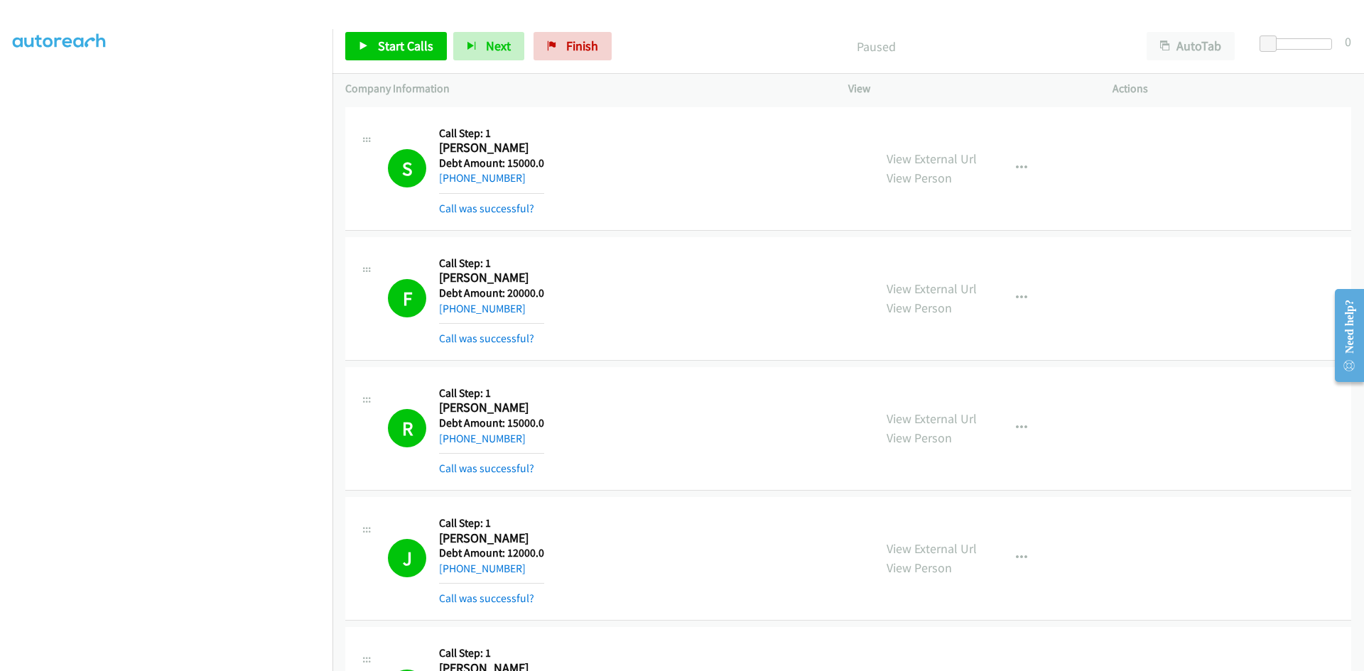
scroll to position [125, 0]
click at [374, 47] on link "Start Calls" at bounding box center [396, 46] width 102 height 28
click at [374, 47] on link "Pause" at bounding box center [384, 46] width 78 height 28
drag, startPoint x: 416, startPoint y: 45, endPoint x: 442, endPoint y: 87, distance: 50.1
click at [415, 45] on span "Start Calls" at bounding box center [405, 46] width 55 height 16
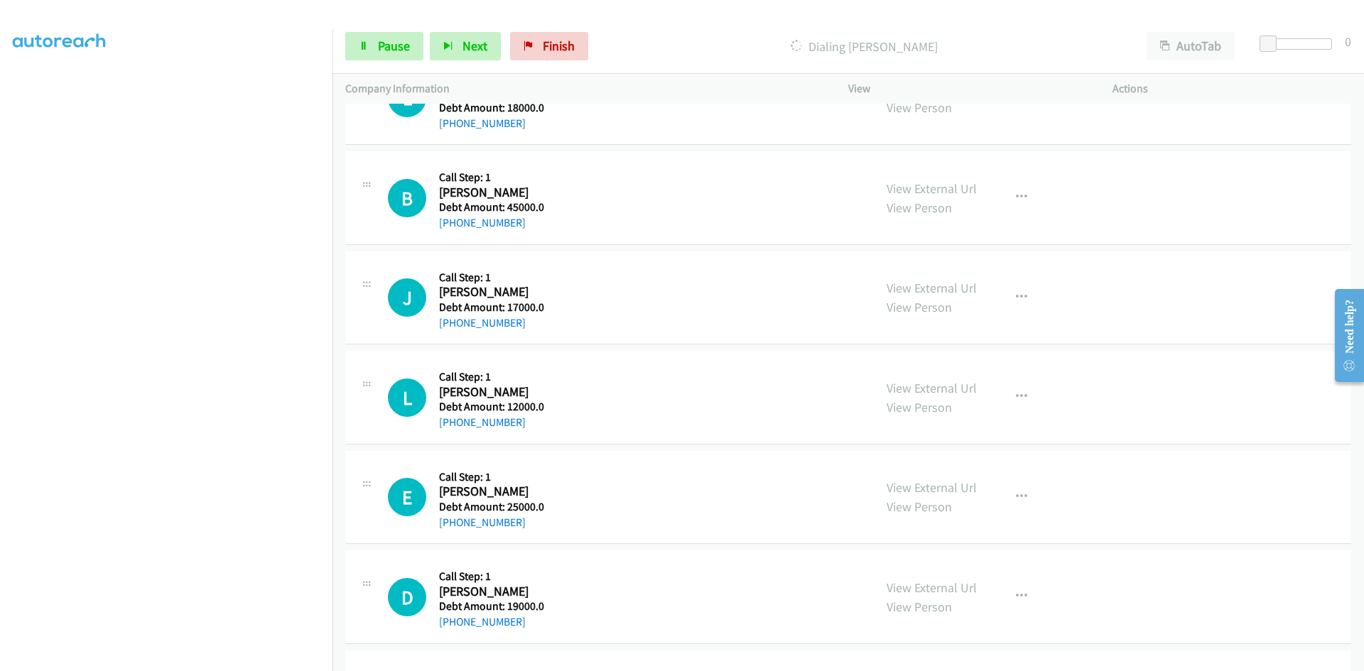
scroll to position [1835, 0]
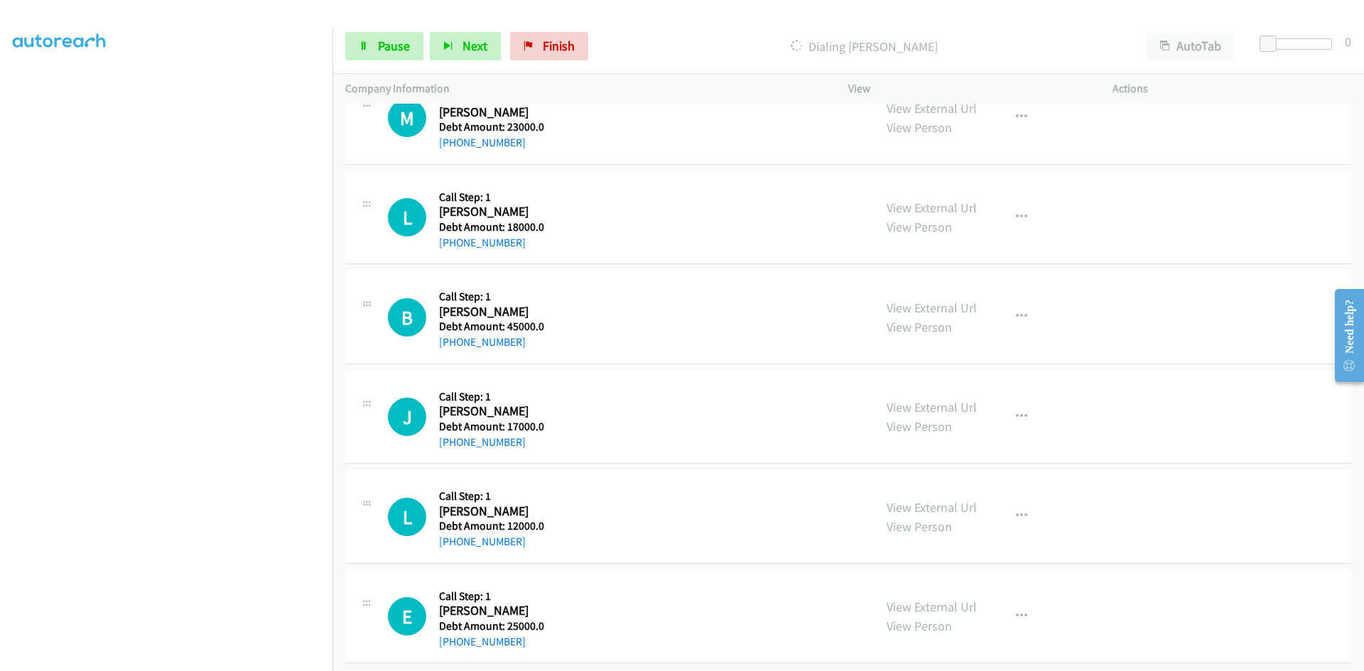
drag, startPoint x: 440, startPoint y: 411, endPoint x: 531, endPoint y: 437, distance: 94.6
click at [531, 437] on div "Callback Scheduled Call Step: 1 [PERSON_NAME] America/Chicago Debt Amount: 1700…" at bounding box center [491, 417] width 105 height 67
click at [375, 45] on link "Pause" at bounding box center [384, 46] width 78 height 28
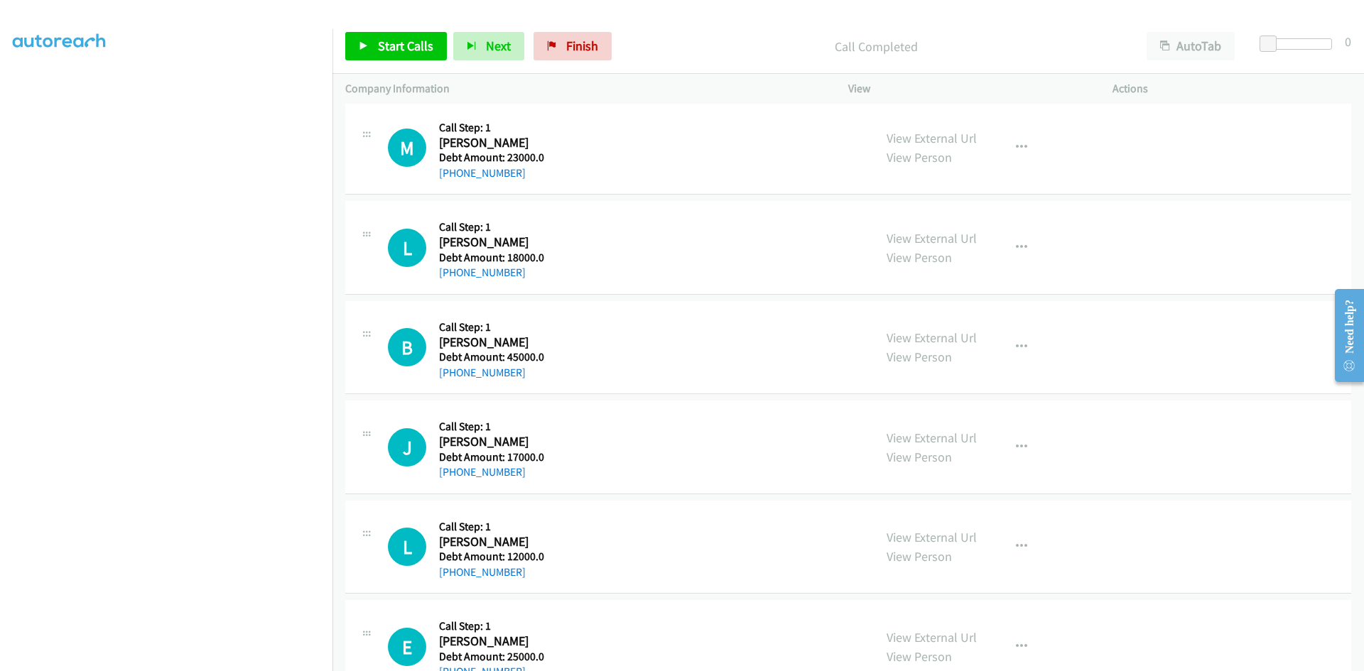
scroll to position [1865, 0]
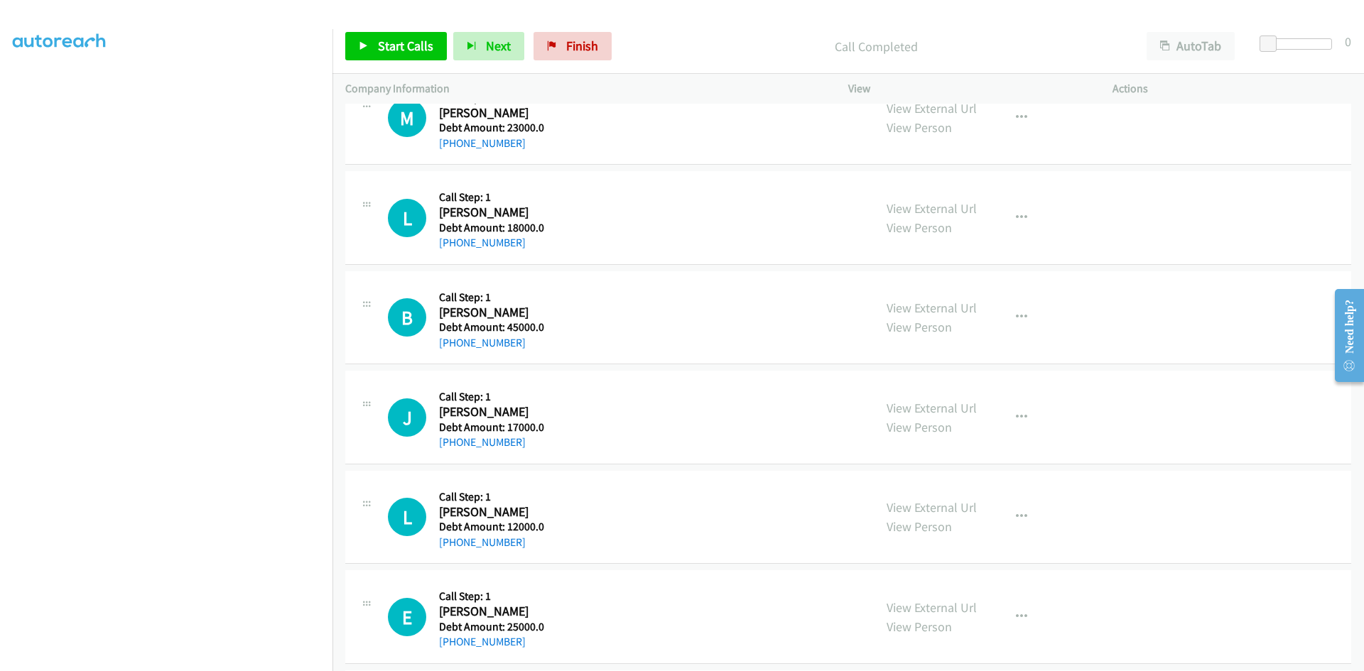
click at [606, 522] on div "L Callback Scheduled Call Step: 1 [PERSON_NAME] America/Chicago Debt Amount: 12…" at bounding box center [624, 517] width 473 height 67
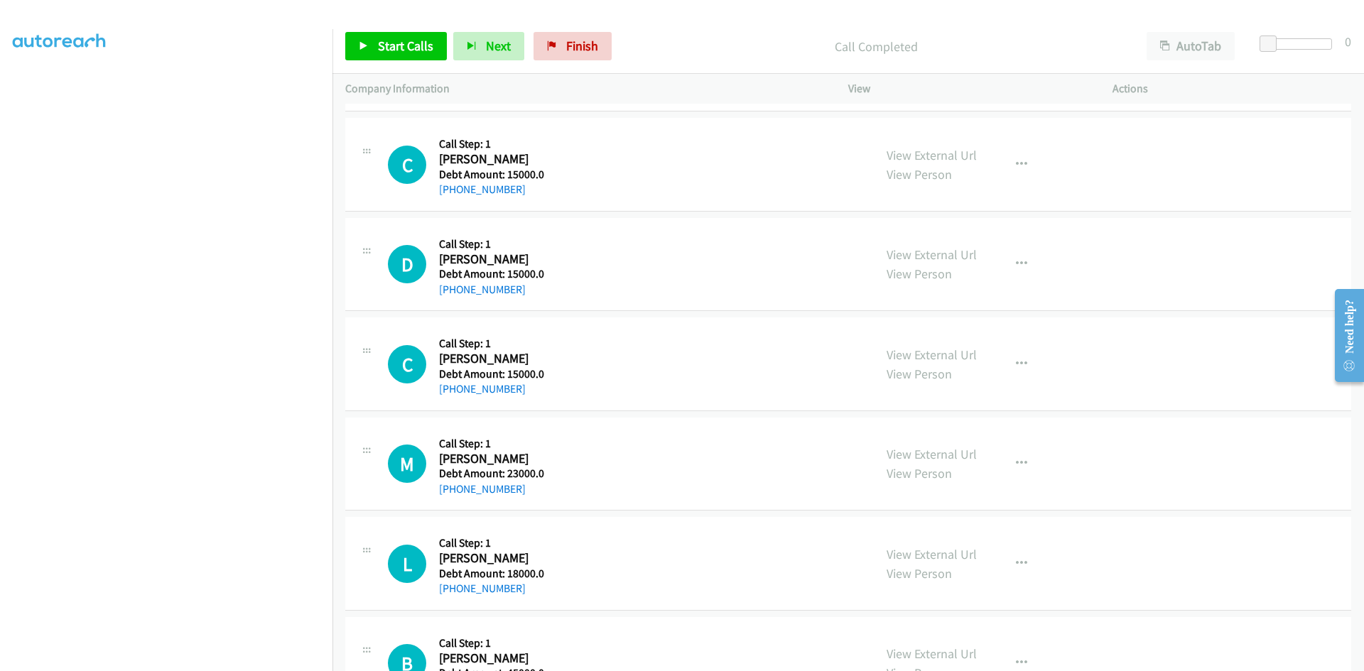
scroll to position [1510, 0]
